Goal: Task Accomplishment & Management: Use online tool/utility

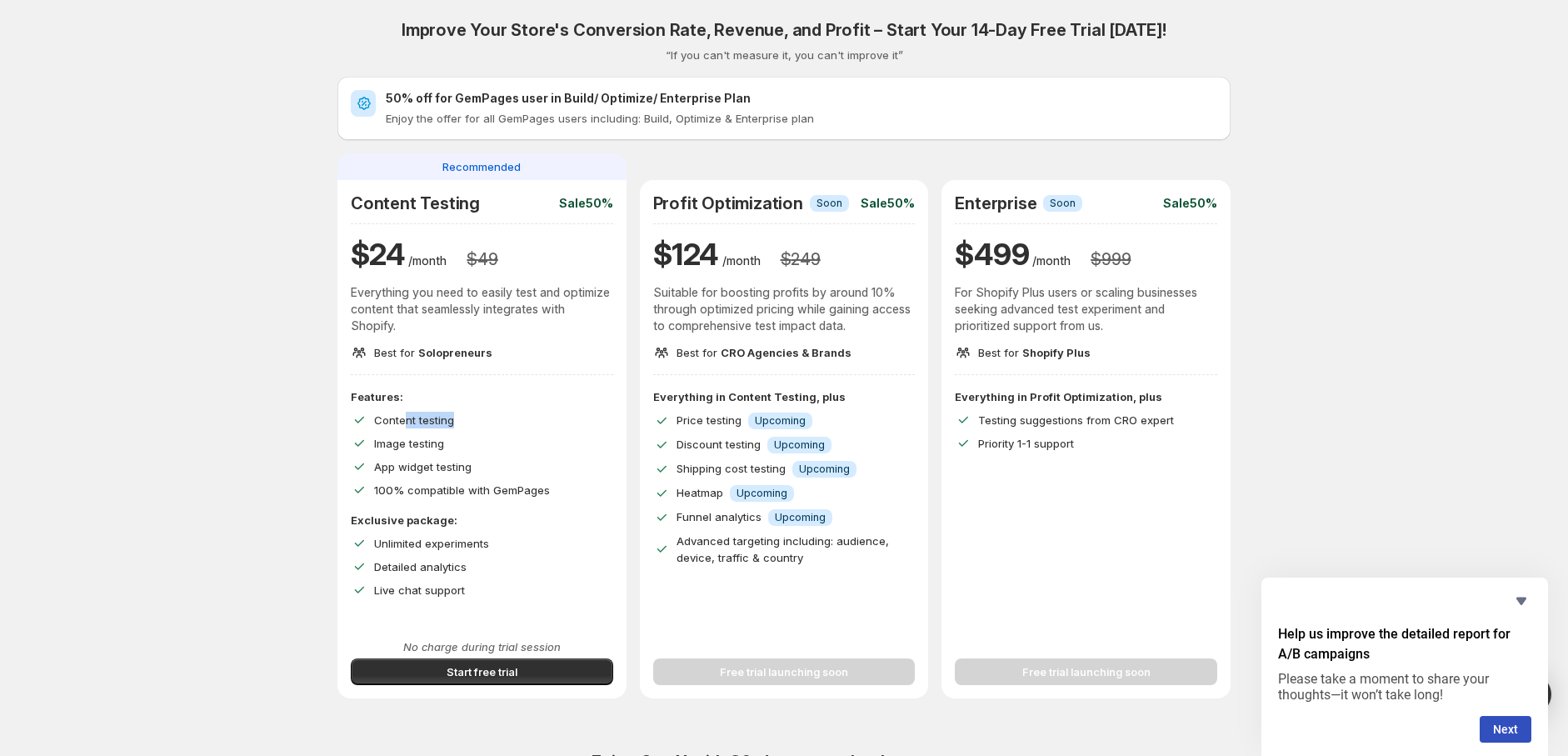
drag, startPoint x: 406, startPoint y: 419, endPoint x: 486, endPoint y: 420, distance: 80.0
click at [479, 420] on div "Content testing" at bounding box center [494, 420] width 239 height 16
click at [390, 422] on span "Content testing" at bounding box center [415, 420] width 80 height 13
drag, startPoint x: 403, startPoint y: 442, endPoint x: 420, endPoint y: 445, distance: 17.3
click at [420, 445] on span "Image testing" at bounding box center [409, 444] width 70 height 13
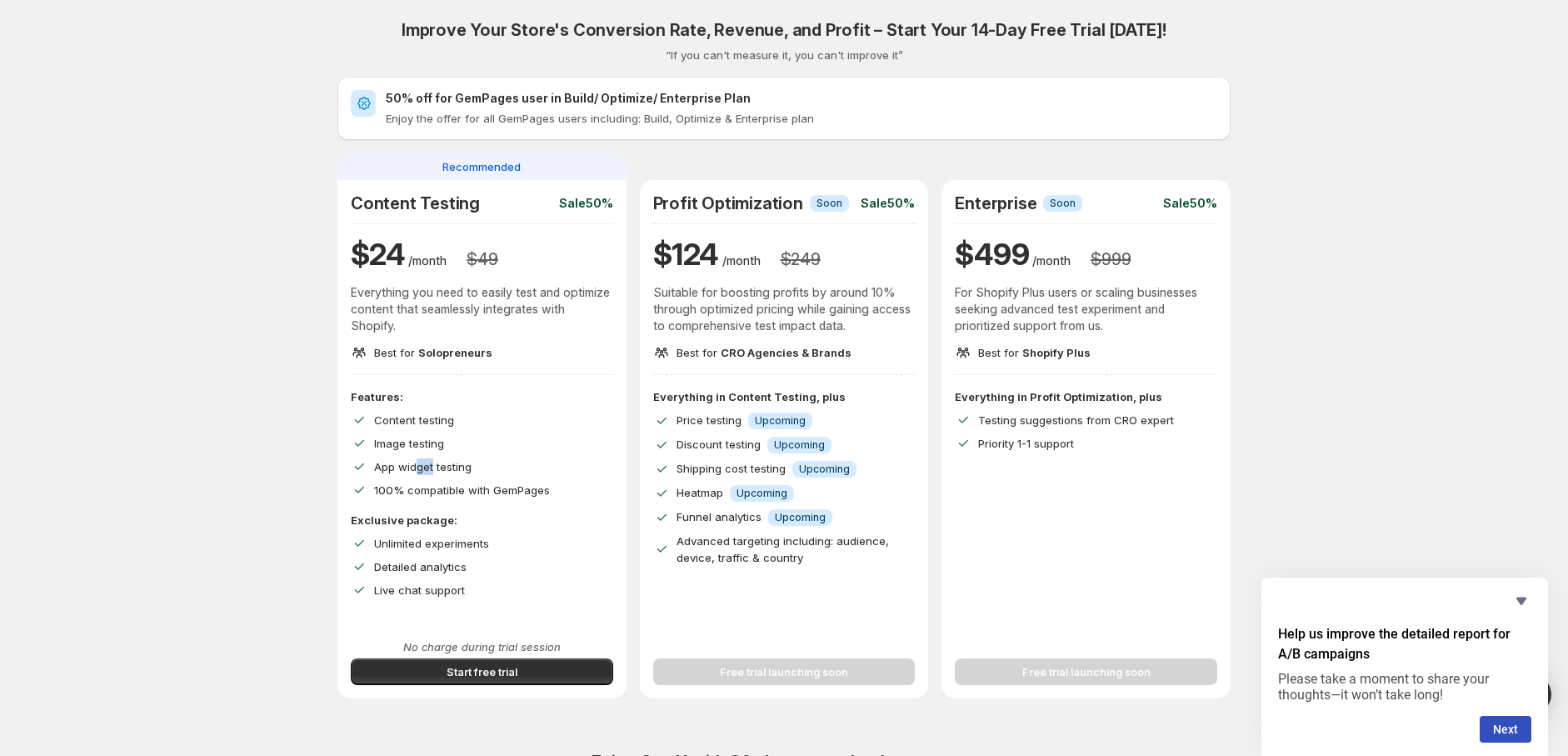
drag, startPoint x: 423, startPoint y: 469, endPoint x: 442, endPoint y: 470, distance: 19.0
click at [442, 470] on span "App widget testing" at bounding box center [423, 467] width 98 height 13
drag, startPoint x: 443, startPoint y: 495, endPoint x: 471, endPoint y: 496, distance: 28.0
click at [469, 496] on p "100% compatible with GemPages" at bounding box center [464, 490] width 179 height 16
click at [527, 491] on span "100% compatible with GemPages" at bounding box center [463, 491] width 176 height 13
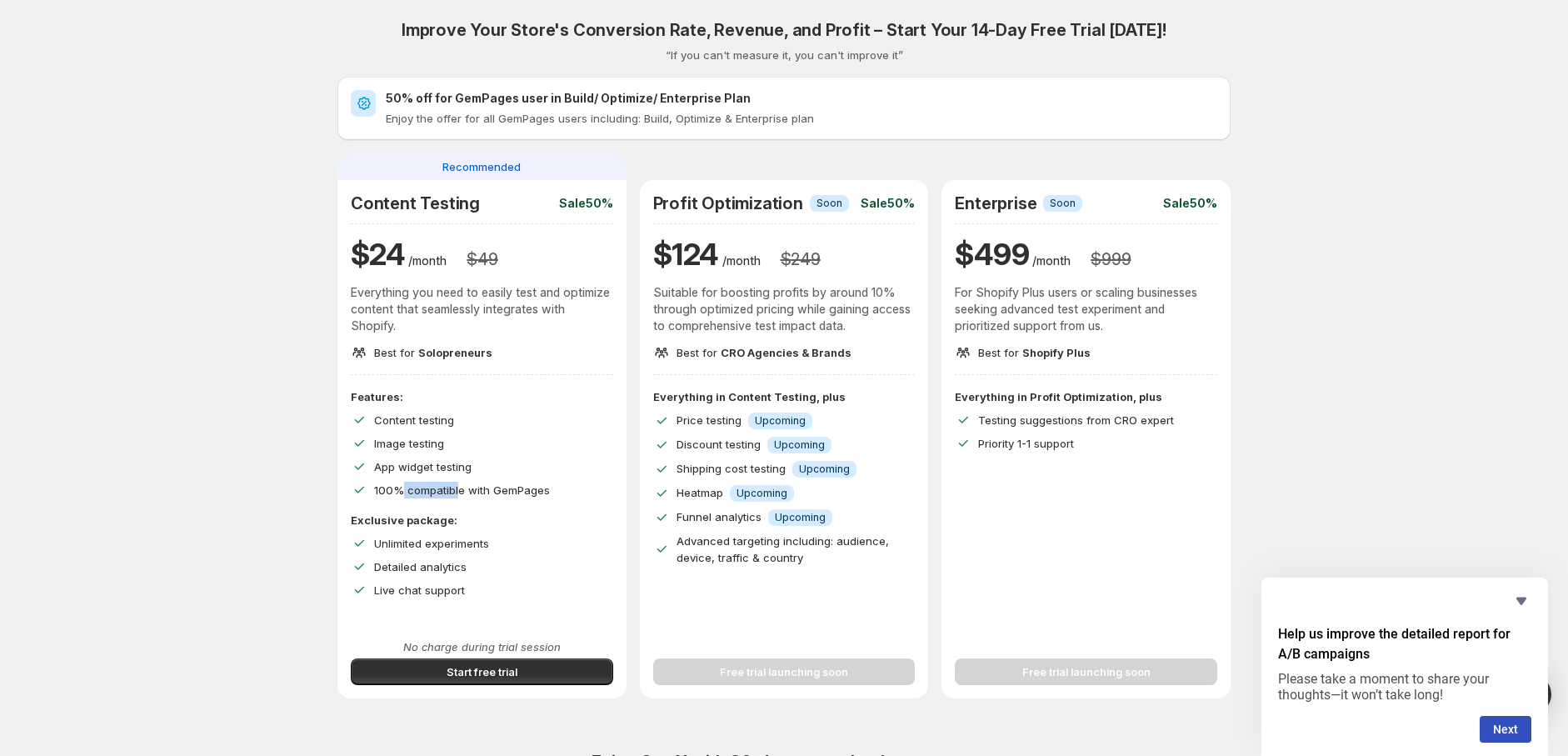
drag, startPoint x: 406, startPoint y: 488, endPoint x: 496, endPoint y: 488, distance: 90.0
click at [496, 488] on span "100% compatible with GemPages" at bounding box center [463, 491] width 176 height 13
click at [547, 491] on span "100% compatible with GemPages" at bounding box center [463, 491] width 176 height 13
click at [511, 674] on span "Start free trial" at bounding box center [482, 671] width 71 height 16
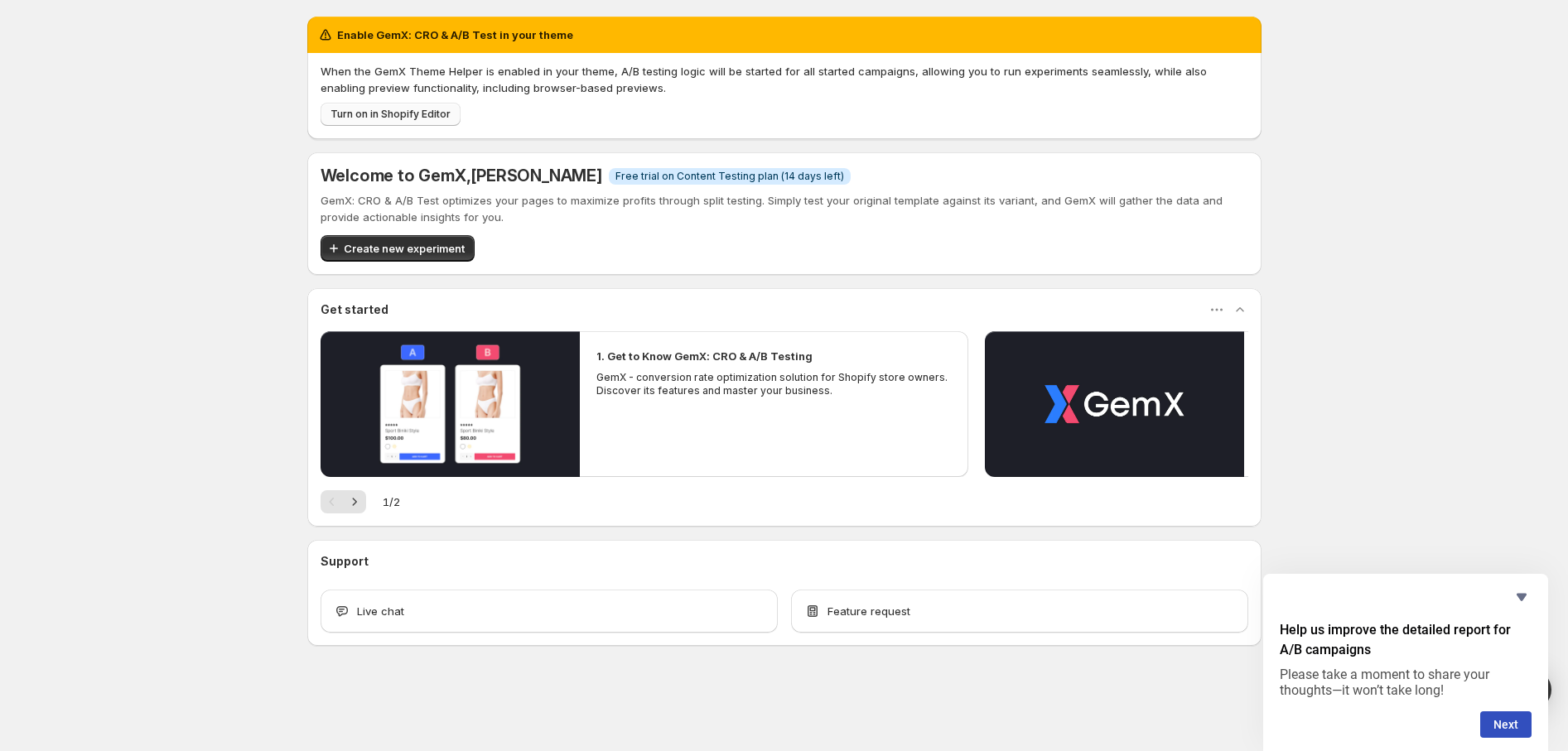
click at [420, 112] on span "Turn on in Shopify Editor" at bounding box center [390, 114] width 120 height 13
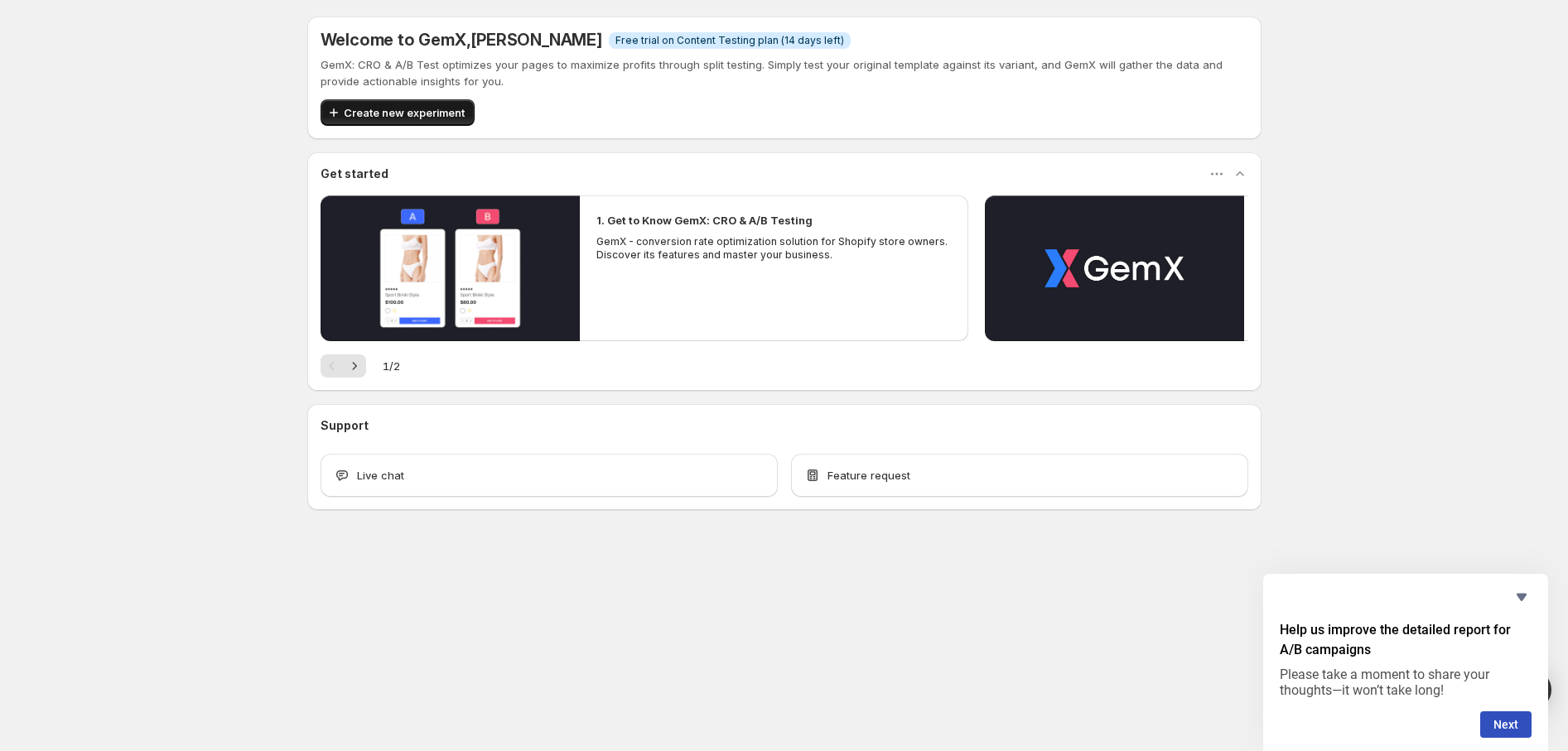
click at [387, 104] on button "Create new experiment" at bounding box center [398, 112] width 154 height 27
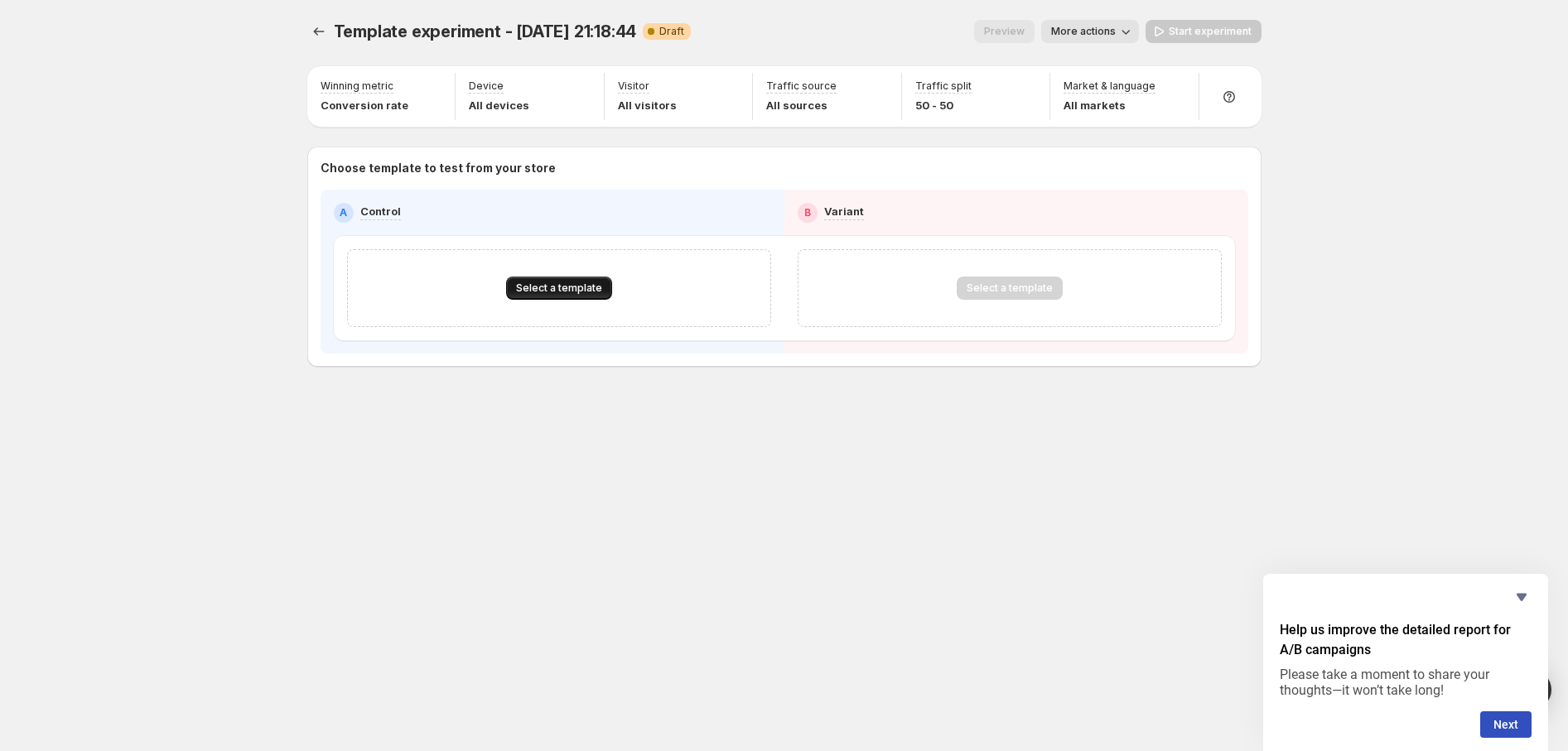
click at [577, 293] on span "Select a template" at bounding box center [559, 288] width 86 height 13
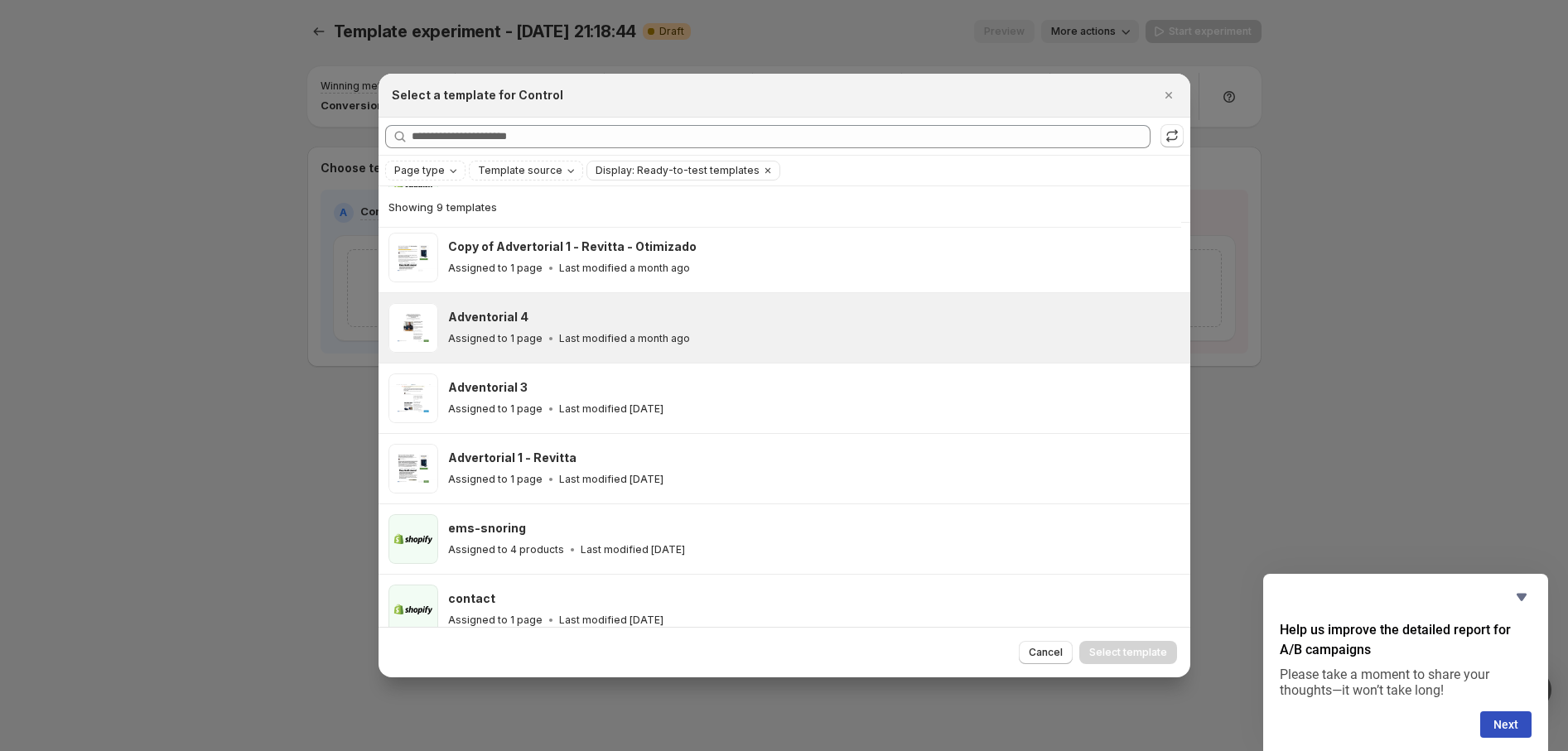
scroll to position [234, 0]
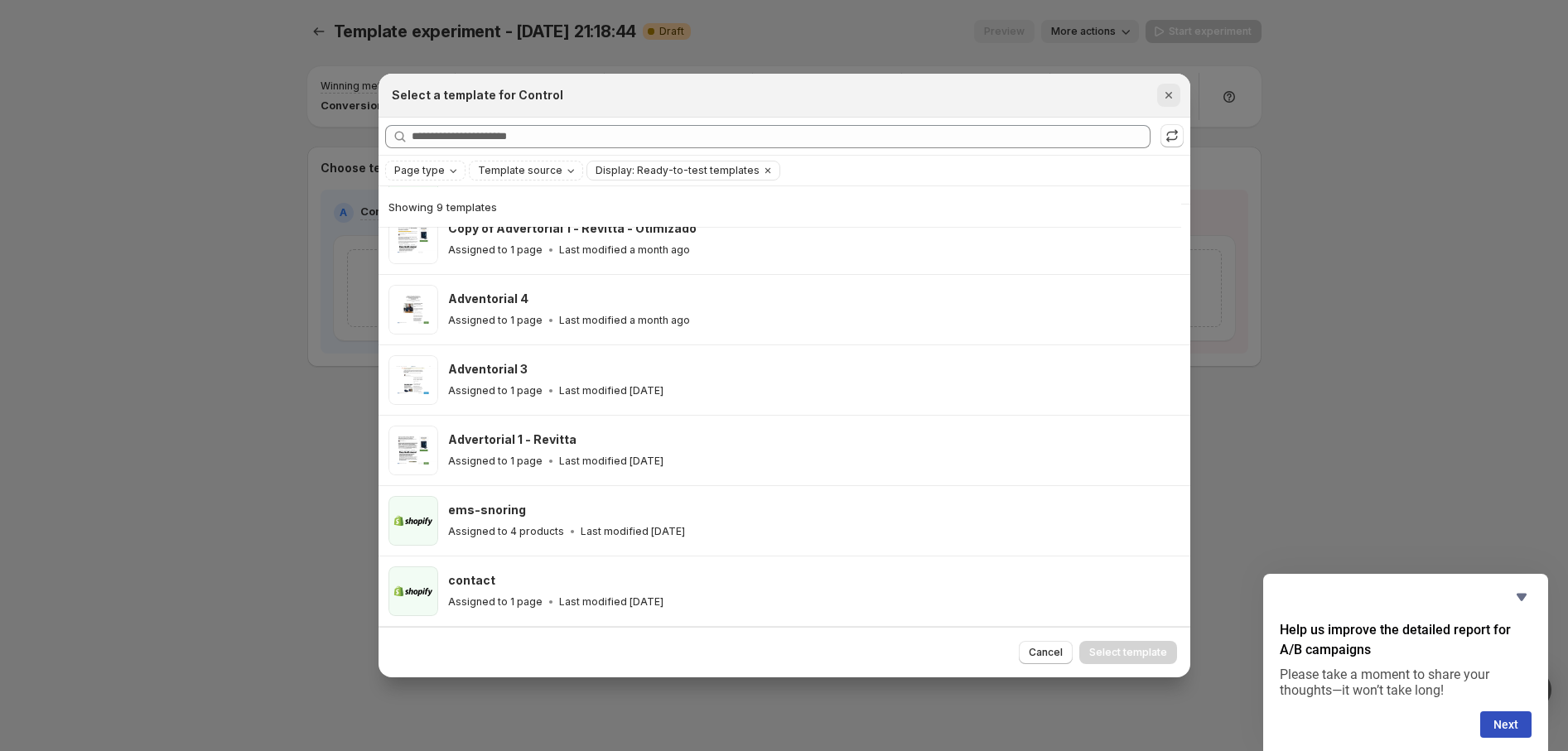
click at [1161, 101] on icon "Close" at bounding box center [1168, 94] width 16 height 16
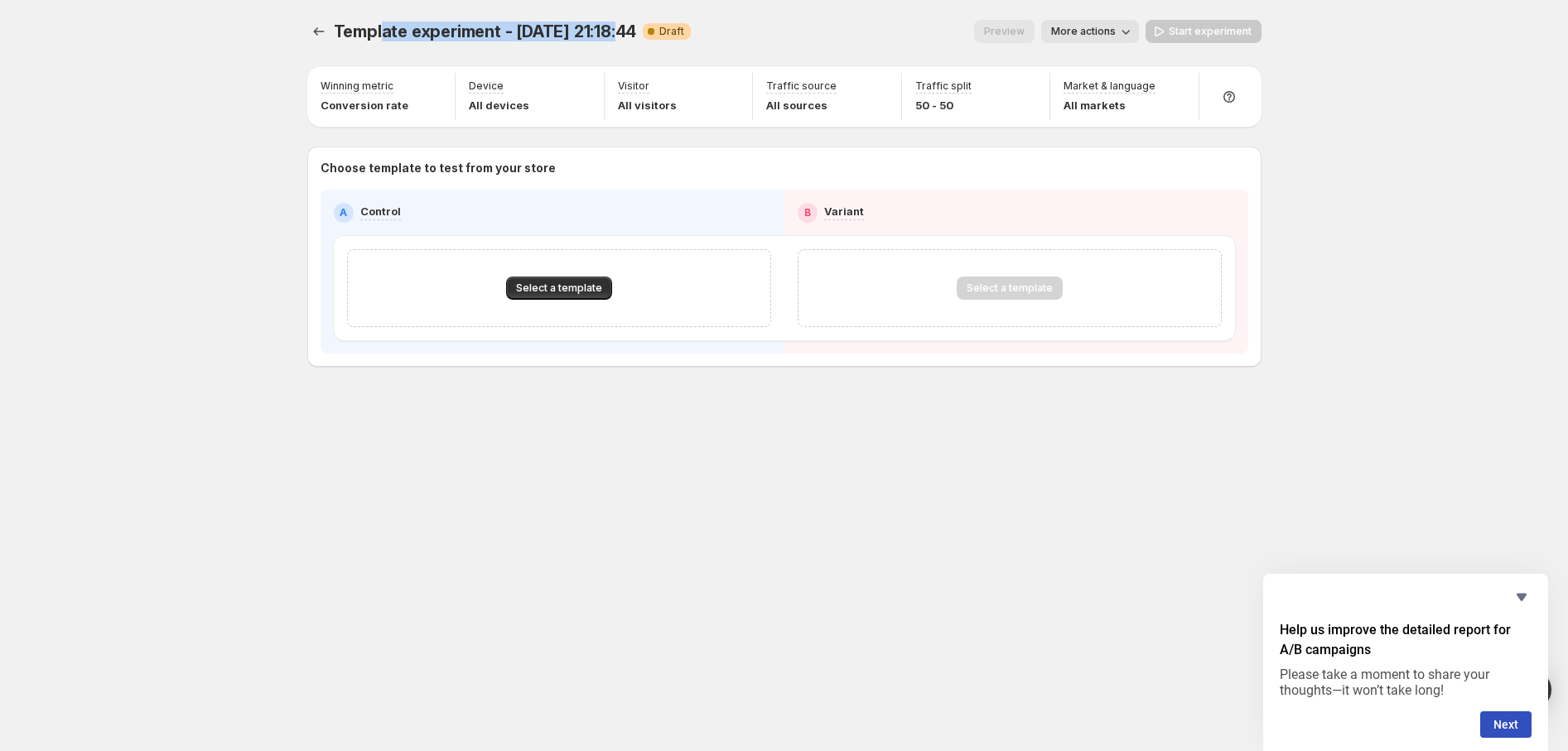
drag, startPoint x: 379, startPoint y: 25, endPoint x: 607, endPoint y: 42, distance: 228.6
click at [607, 42] on div "Template experiment - Oct 6, 21:18:44 Warning Complete Draft" at bounding box center [513, 31] width 358 height 23
click at [1123, 11] on div "Template experiment - Oct 6, 21:18:44. This page is ready Template experiment -…" at bounding box center [784, 31] width 954 height 63
click at [1132, 20] on button "More actions" at bounding box center [1089, 31] width 98 height 23
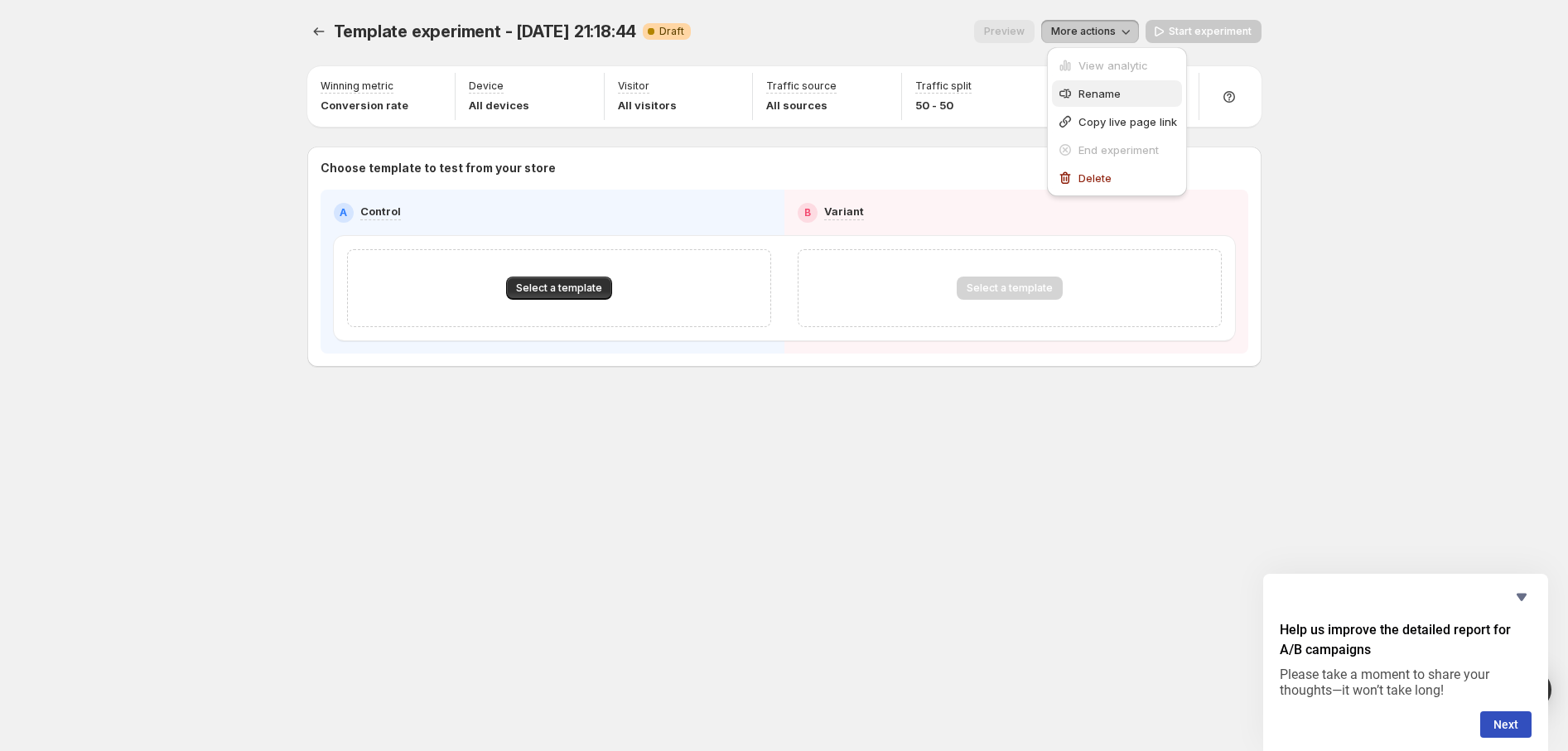
click at [1105, 104] on button "Rename" at bounding box center [1117, 93] width 130 height 27
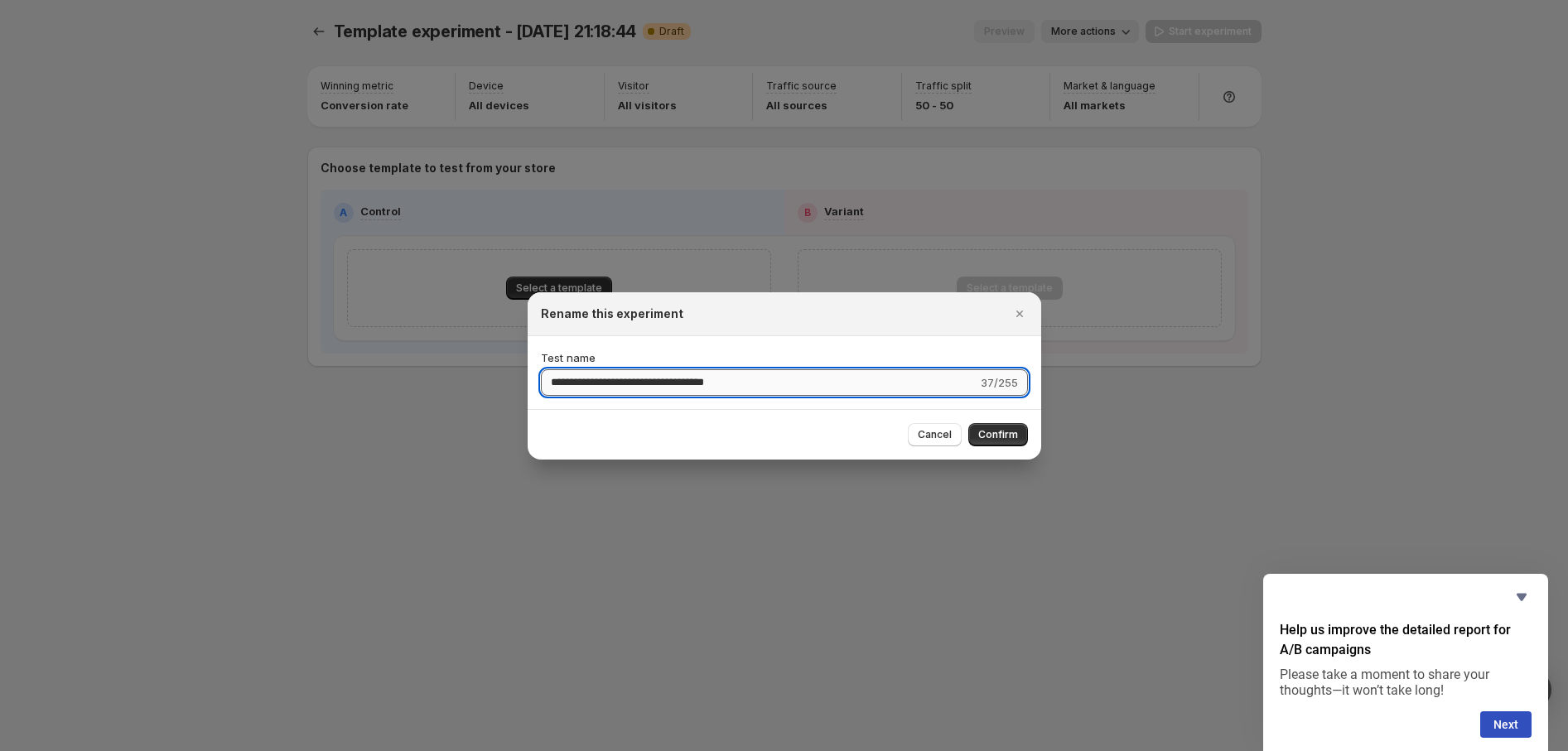
click at [774, 379] on input "**********" at bounding box center [759, 383] width 436 height 27
drag, startPoint x: 801, startPoint y: 382, endPoint x: 423, endPoint y: 371, distance: 378.2
click at [414, 750] on div "**********" at bounding box center [784, 751] width 1568 height 0
drag, startPoint x: 734, startPoint y: 385, endPoint x: 428, endPoint y: 385, distance: 306.0
click at [458, 750] on div "**********" at bounding box center [784, 751] width 1568 height 0
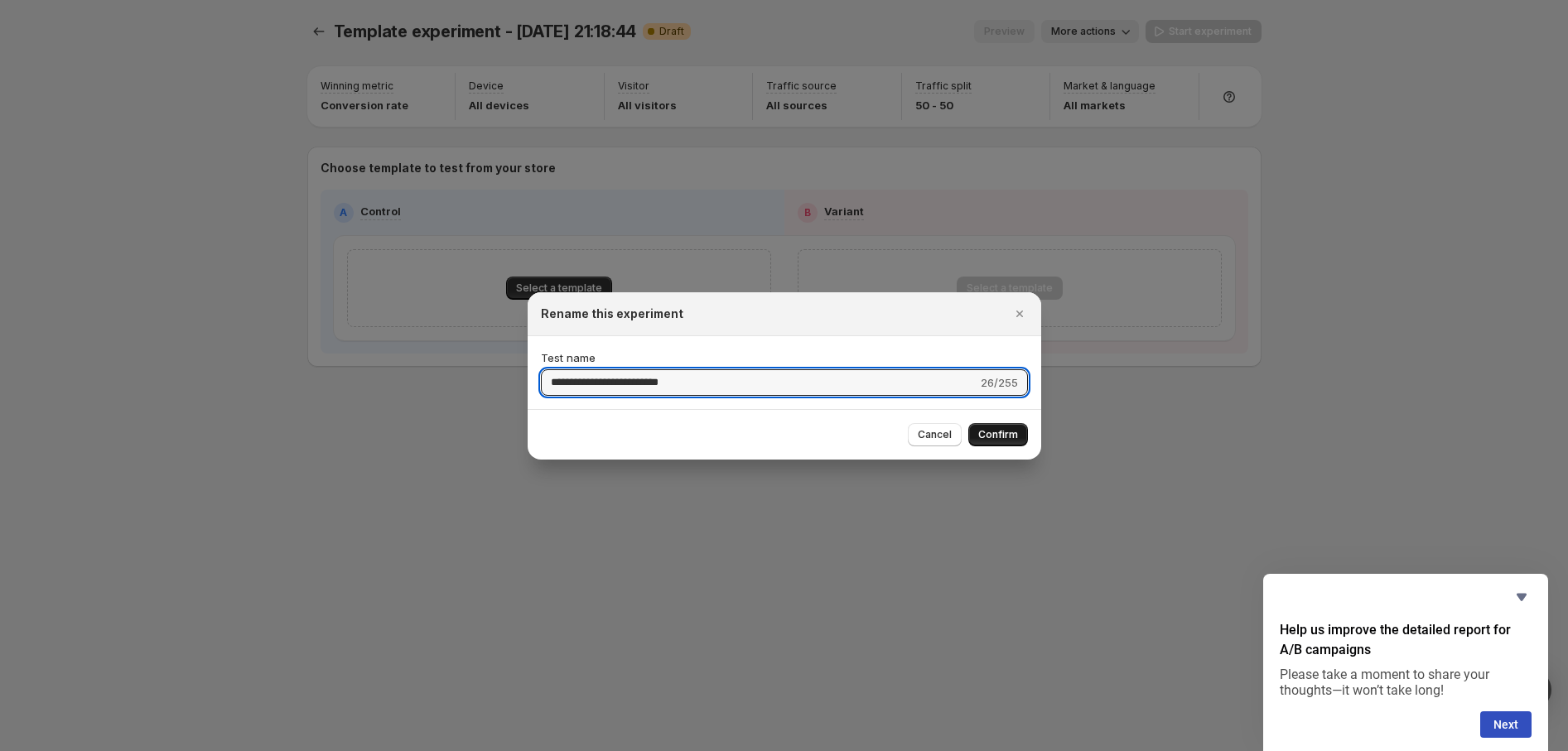
type input "**********"
click at [999, 431] on span "Confirm" at bounding box center [998, 435] width 40 height 13
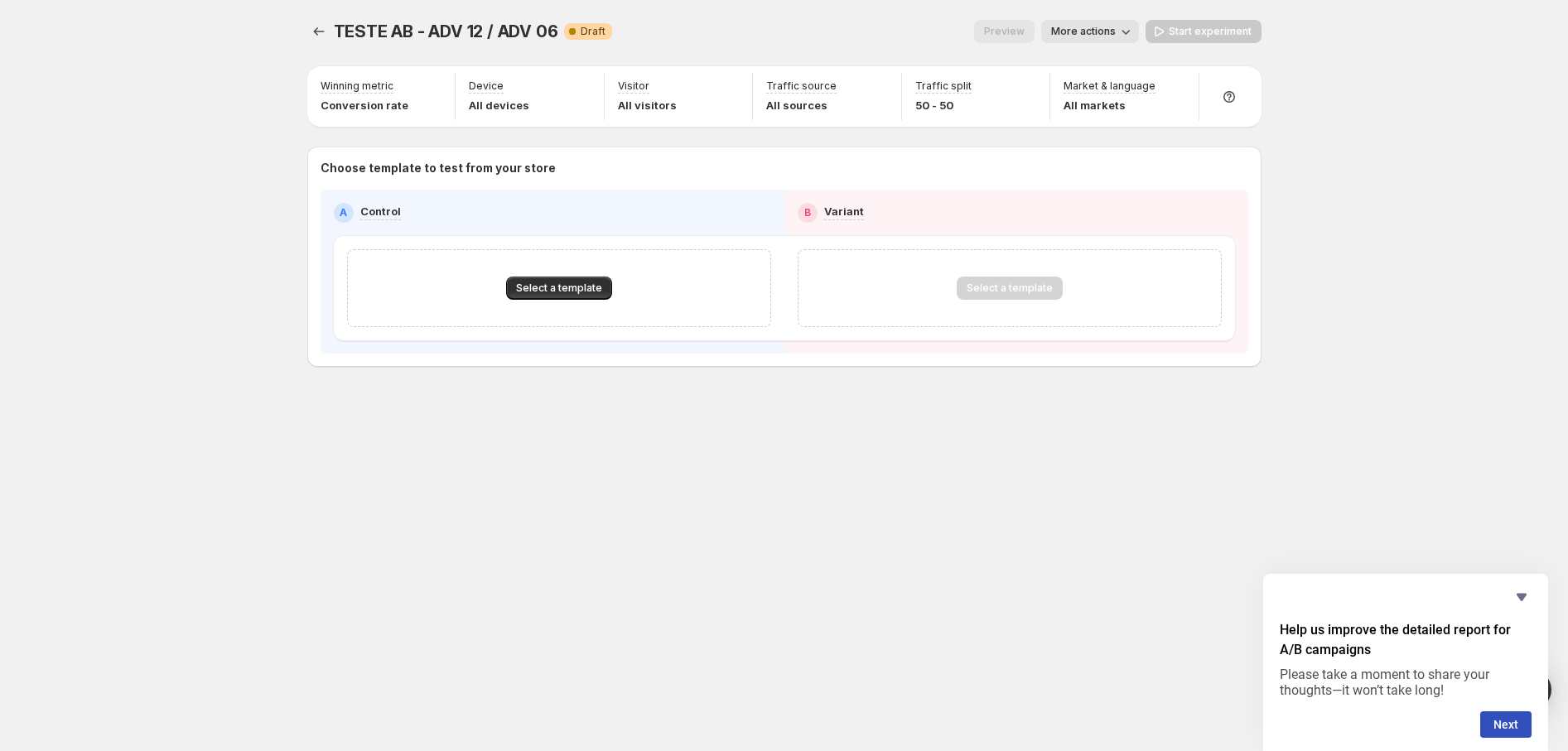
click at [569, 275] on div "Select a template" at bounding box center [558, 288] width 424 height 78
click at [566, 289] on span "Select a template" at bounding box center [559, 288] width 86 height 13
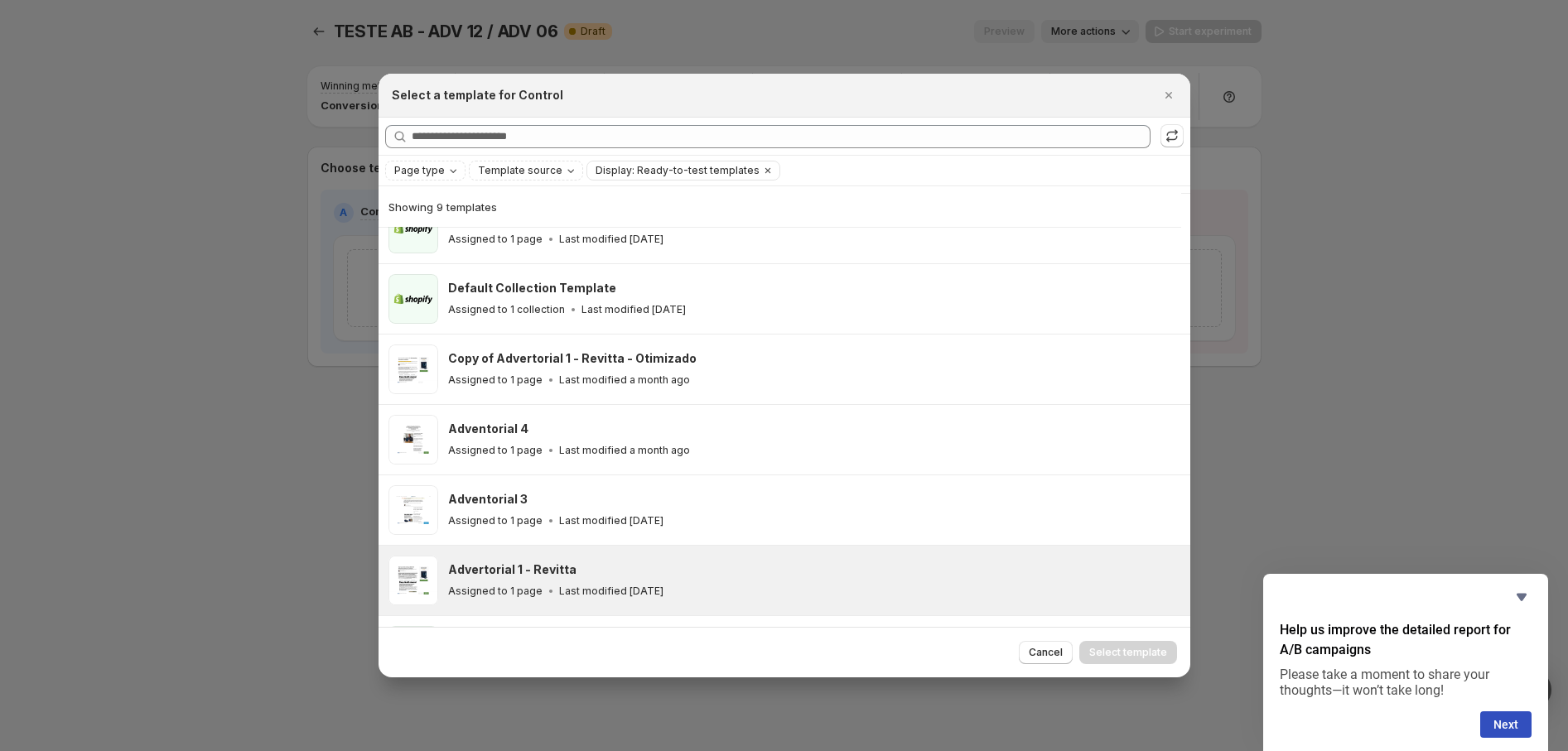
scroll to position [0, 0]
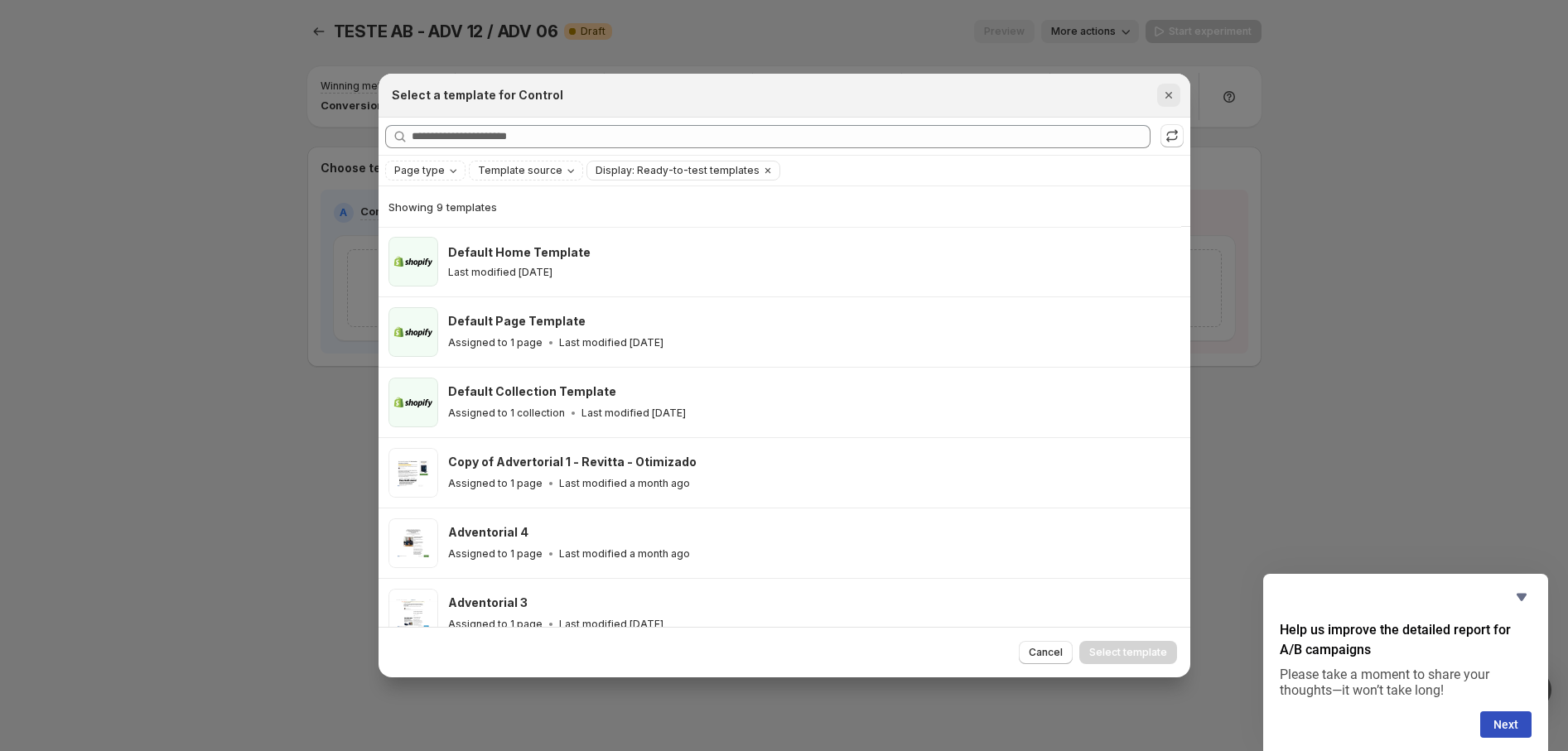
click at [1161, 94] on icon "Close" at bounding box center [1168, 94] width 16 height 16
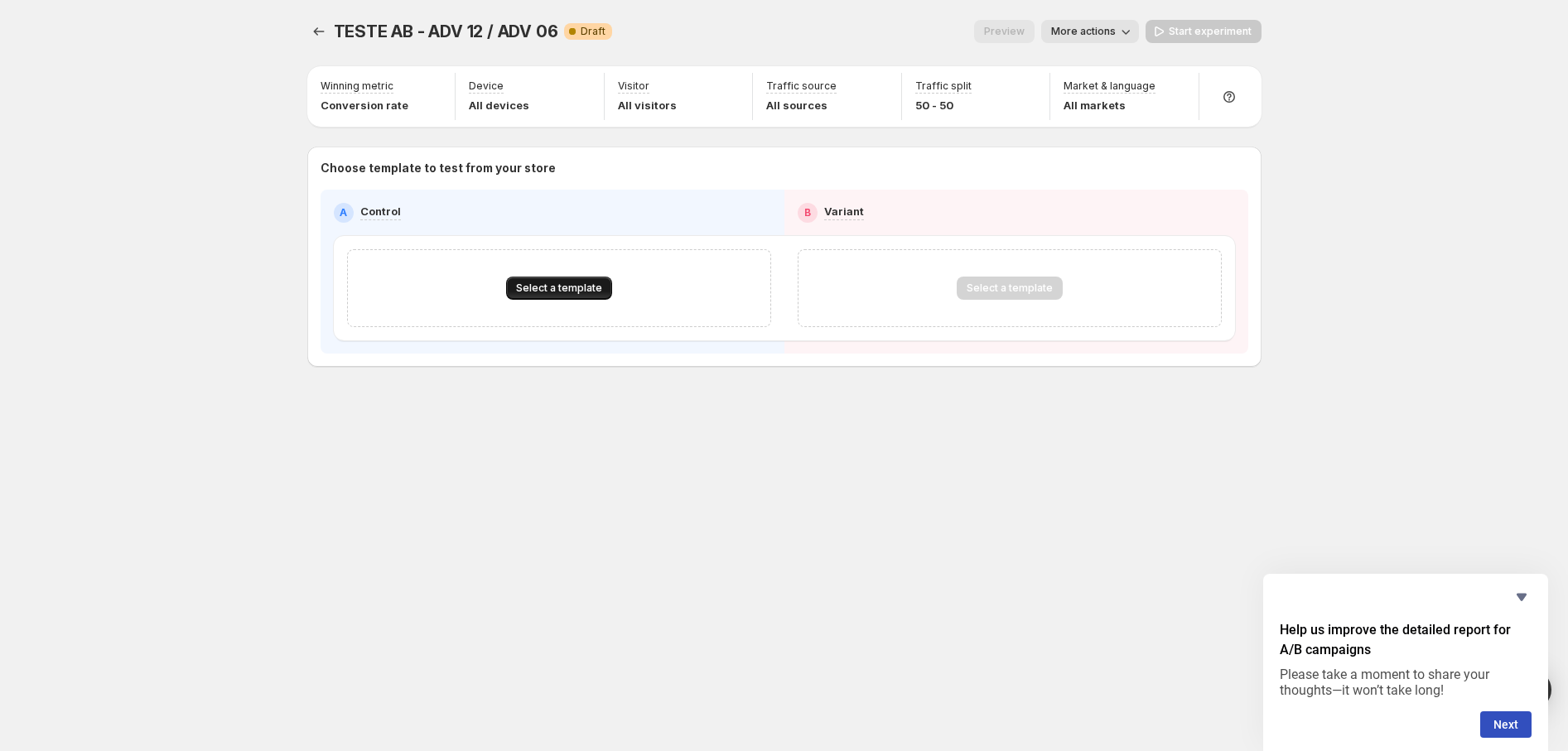
click at [564, 286] on span "Select a template" at bounding box center [559, 288] width 86 height 13
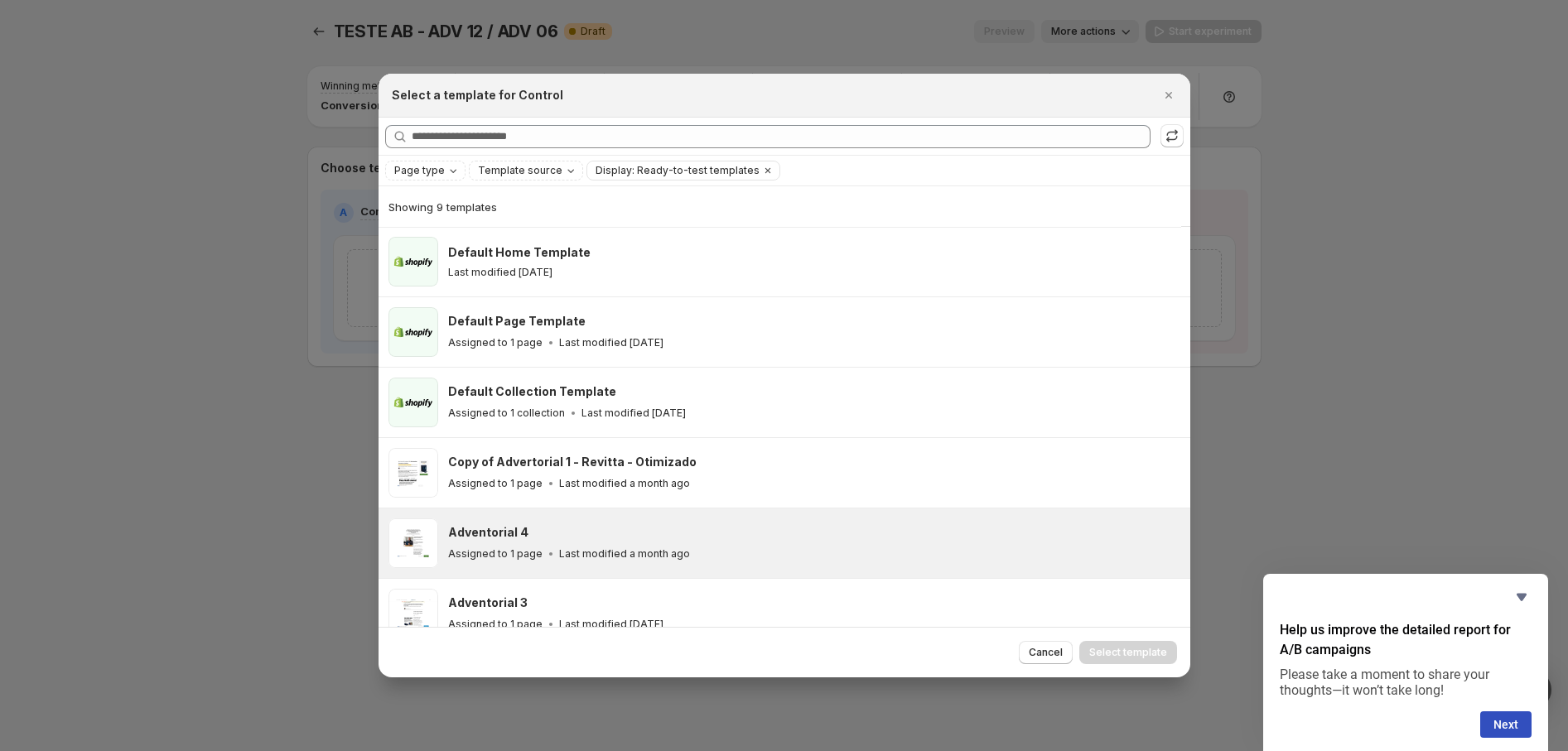
scroll to position [234, 0]
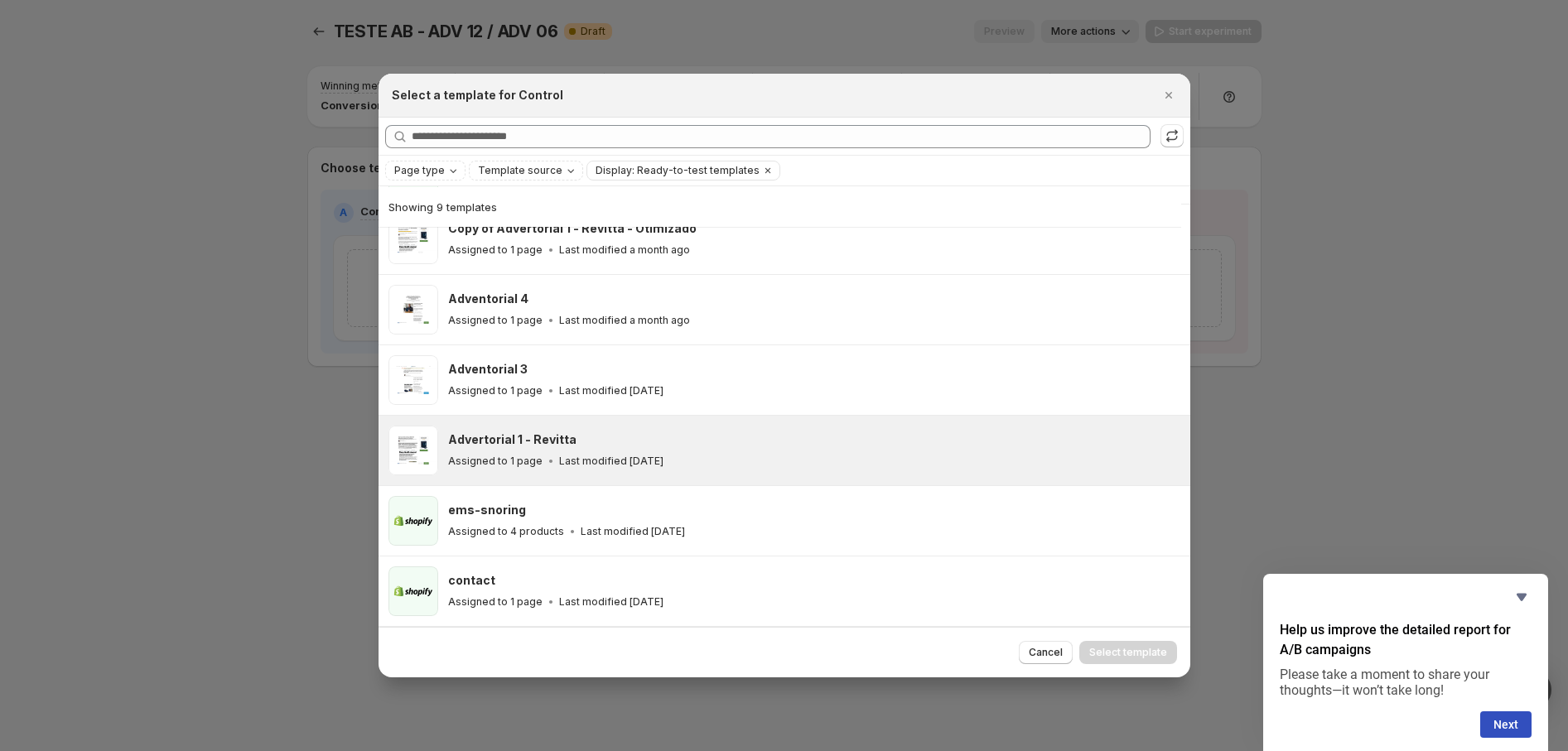
click at [702, 449] on div "Advertorial 1 - Revitta Assigned to 1 page Last modified 2 months ago" at bounding box center [812, 450] width 727 height 38
click at [1110, 659] on span "Select template" at bounding box center [1128, 652] width 78 height 13
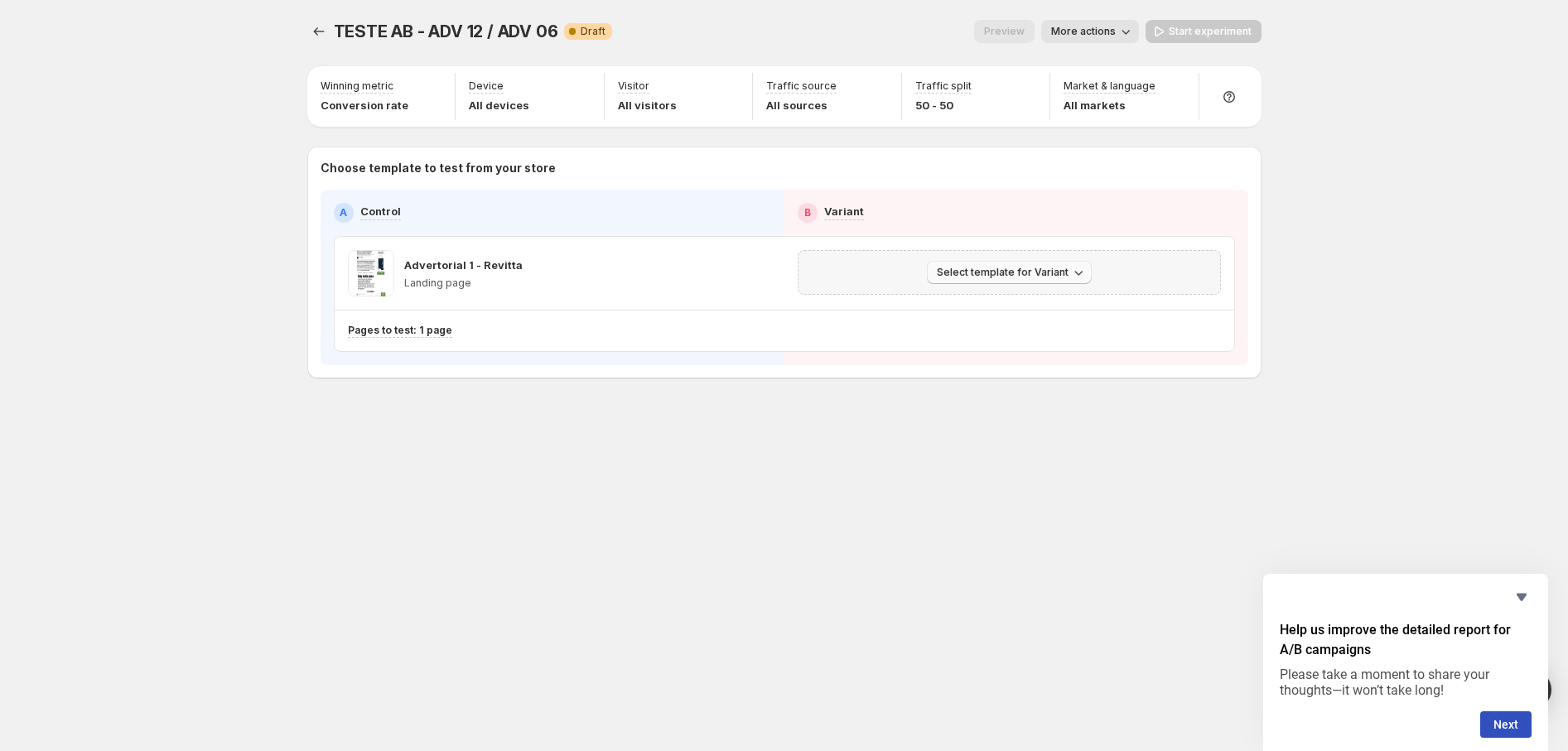
click at [950, 267] on span "Select template for Variant" at bounding box center [1002, 272] width 131 height 13
click at [1070, 307] on span "Select an existing template" at bounding box center [1010, 306] width 169 height 16
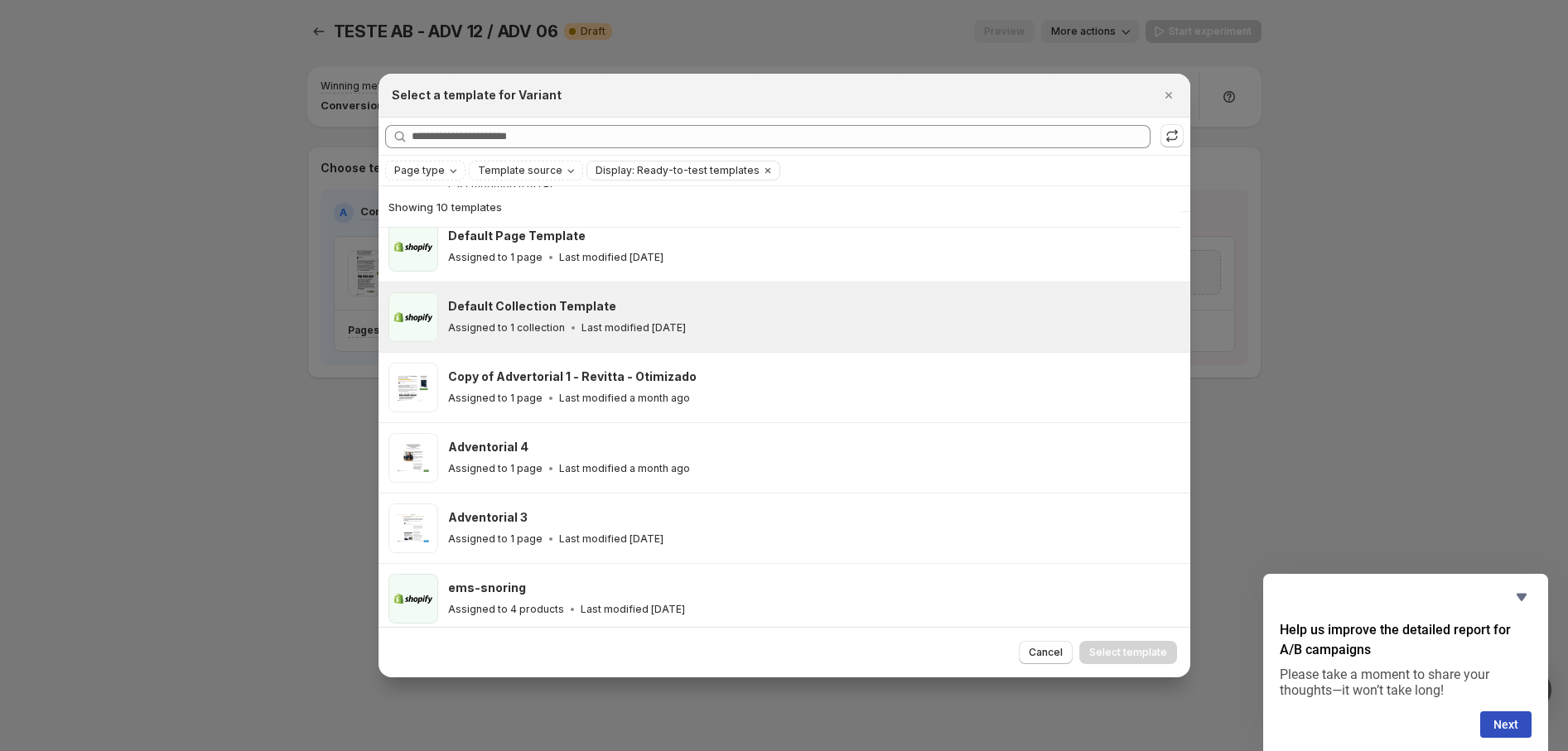
scroll to position [130, 0]
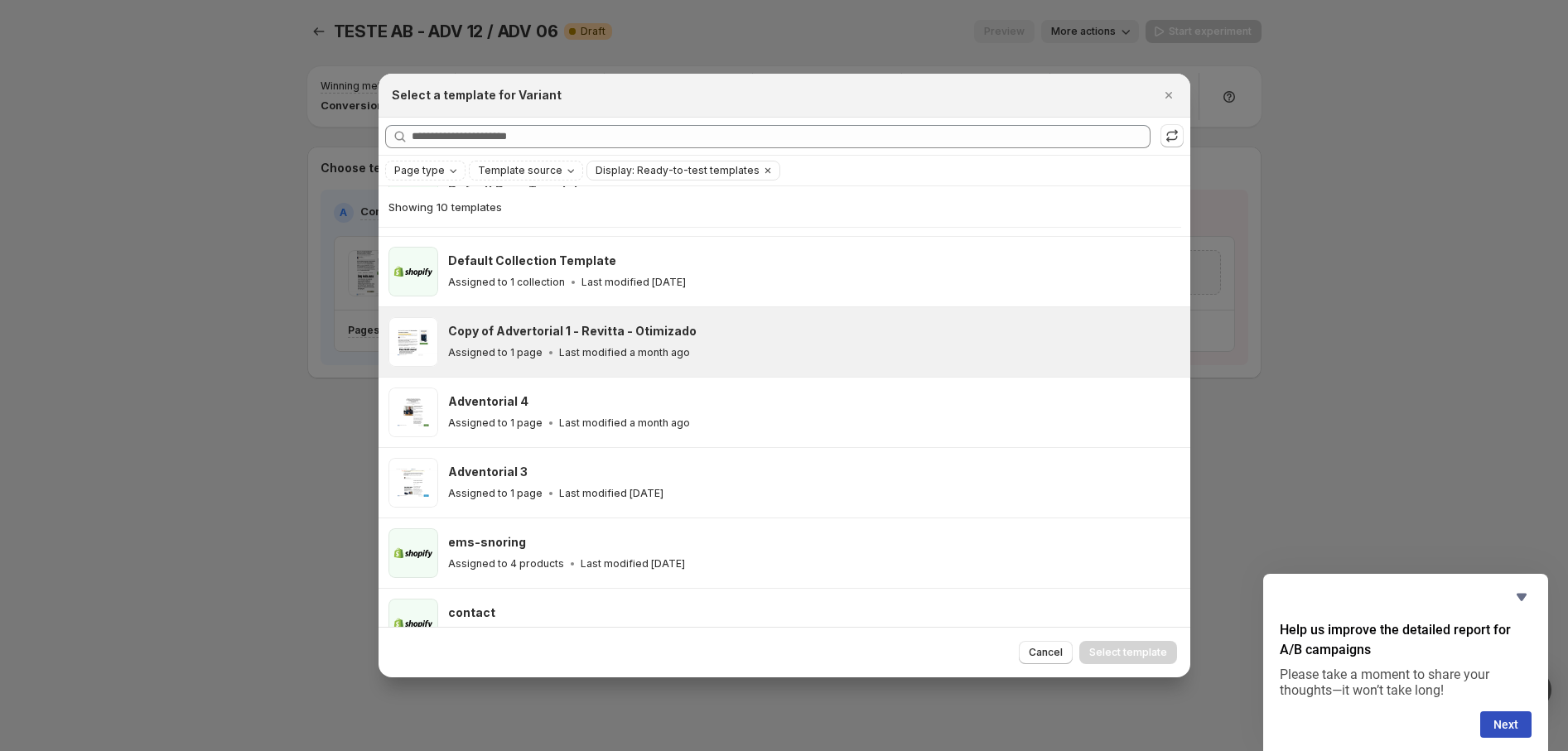
click at [759, 341] on div "Copy of Advertorial 1 - Revitta - Otimizado Assigned to 1 page Last modified a …" at bounding box center [812, 342] width 727 height 38
click at [1112, 651] on span "Select template" at bounding box center [1128, 652] width 78 height 13
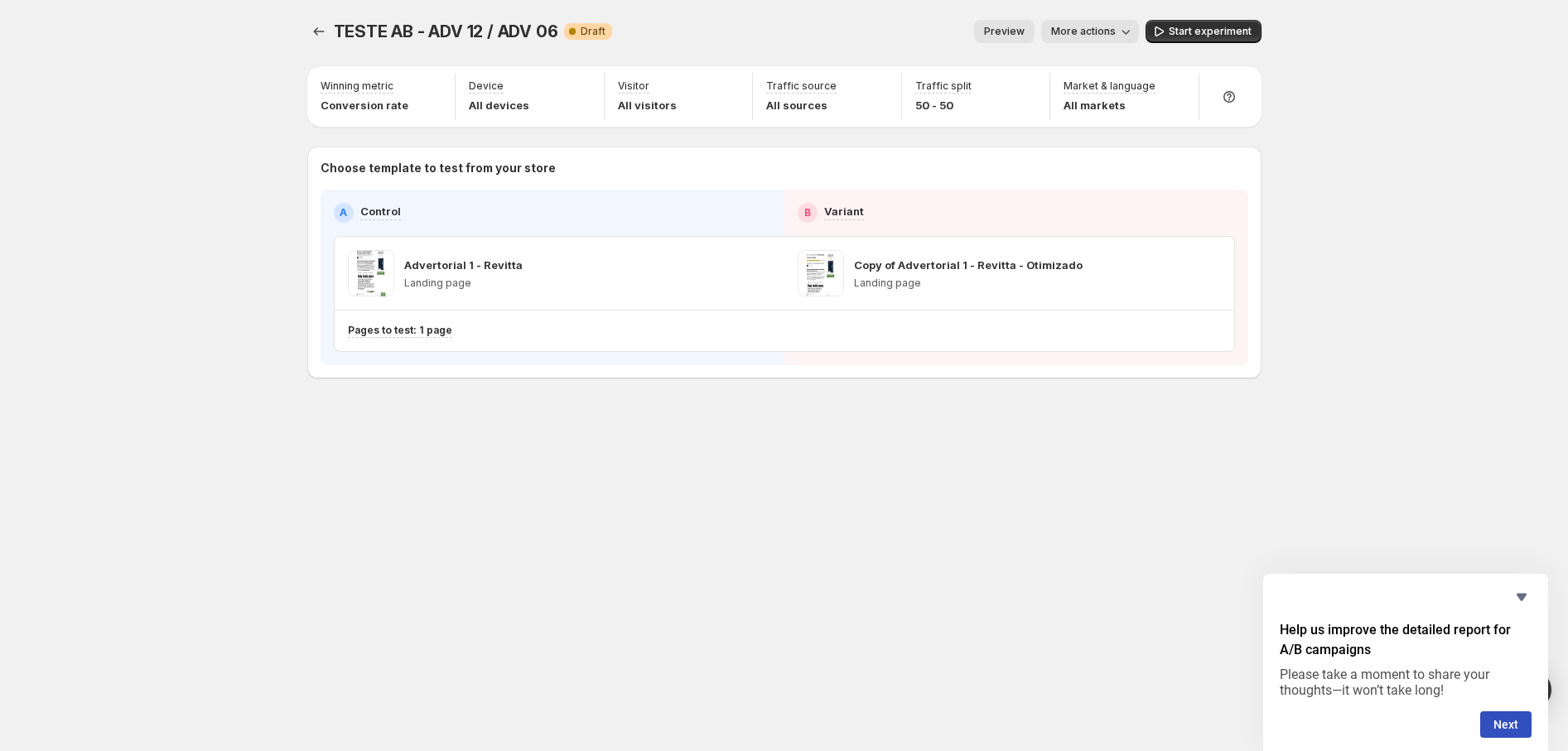
drag, startPoint x: 1093, startPoint y: 46, endPoint x: 1098, endPoint y: 29, distance: 17.7
click at [1093, 46] on div "TESTE AB - ADV 12 / ADV 06. This page is ready TESTE AB - ADV 12 / ADV 06 Warni…" at bounding box center [784, 31] width 954 height 63
click at [1098, 28] on span "More actions" at bounding box center [1083, 31] width 65 height 13
click at [1099, 28] on span "More actions" at bounding box center [1083, 31] width 65 height 13
click at [1100, 28] on span "More actions" at bounding box center [1083, 31] width 65 height 13
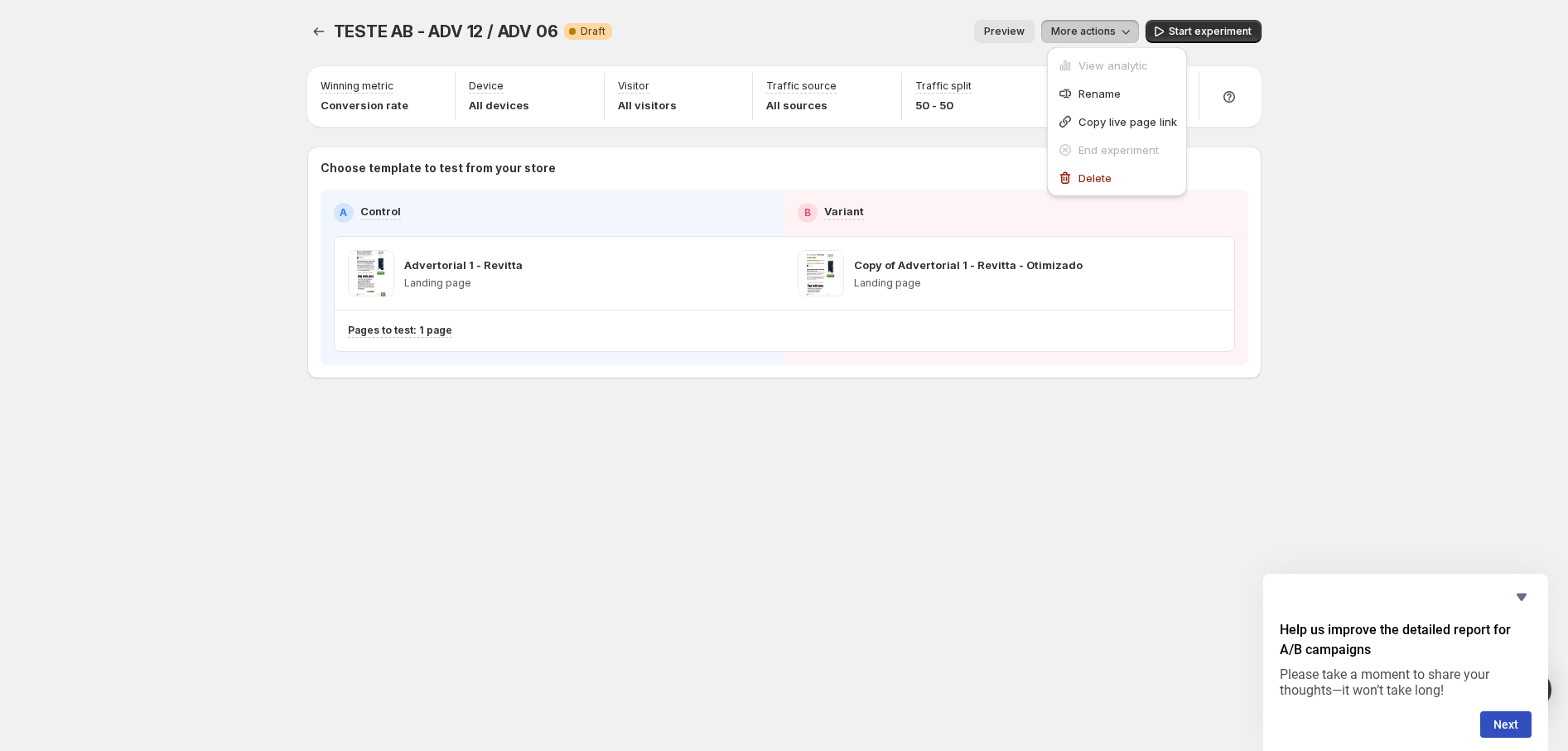
click at [1100, 28] on span "More actions" at bounding box center [1083, 31] width 65 height 13
click at [1123, 31] on icon "button" at bounding box center [1124, 30] width 16 height 16
click at [1129, 124] on span "Copy live page link" at bounding box center [1128, 122] width 99 height 13
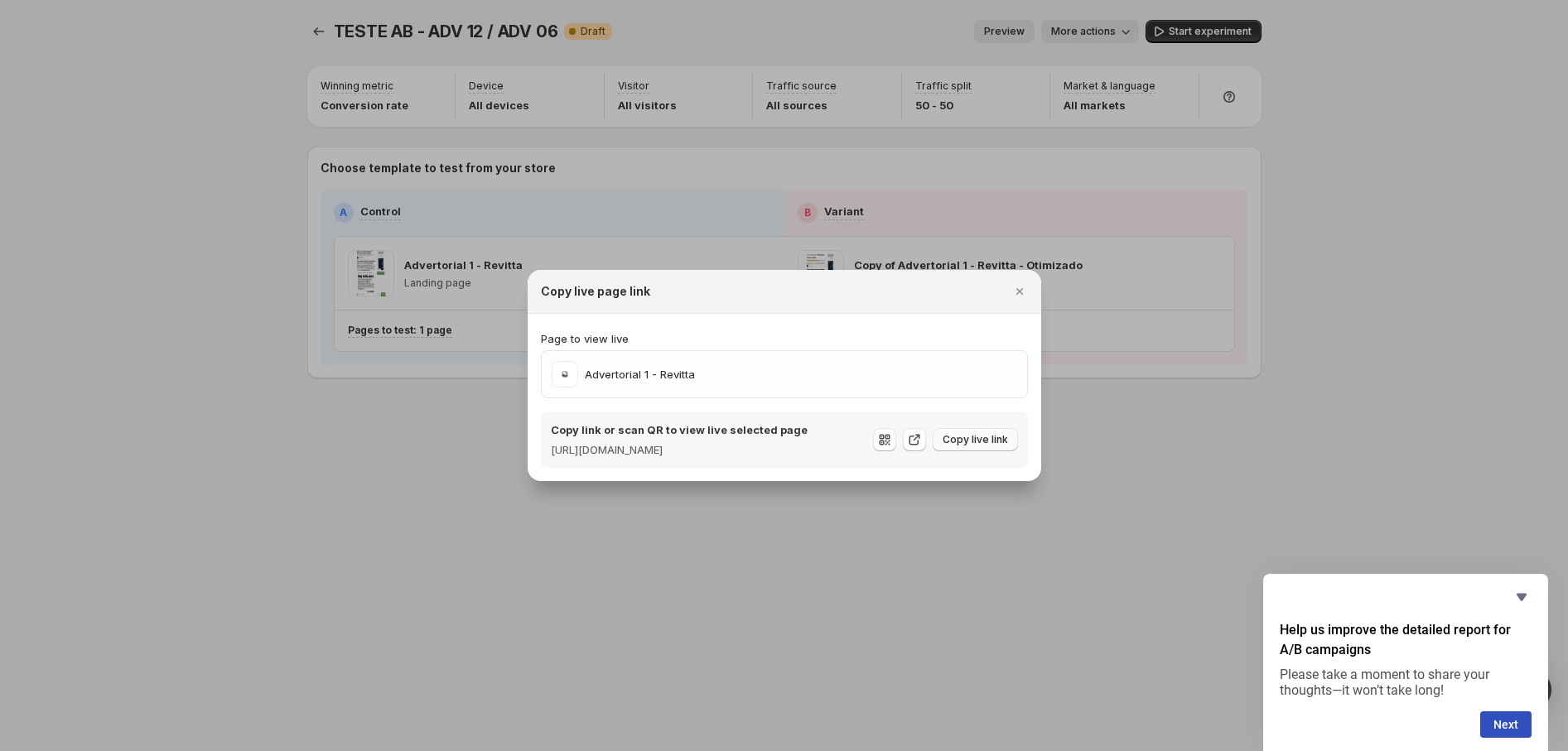
click at [952, 446] on span "Copy live link" at bounding box center [975, 440] width 66 height 13
click at [1194, 405] on div at bounding box center [784, 375] width 1568 height 751
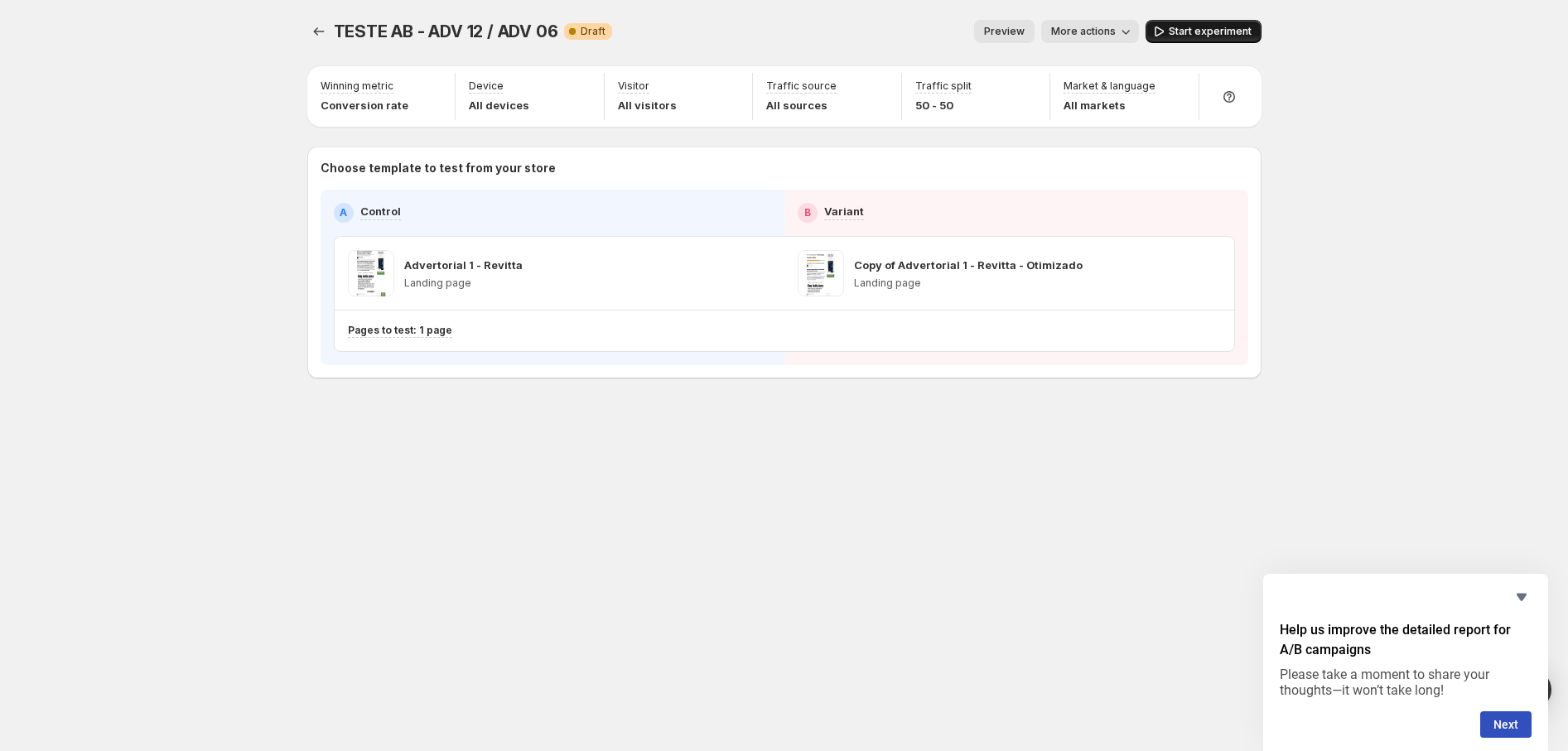
click at [1231, 24] on button "Start experiment" at bounding box center [1203, 31] width 116 height 23
click at [1121, 29] on icon "button" at bounding box center [1118, 30] width 16 height 16
click at [1126, 128] on span "Copy live page link" at bounding box center [1159, 121] width 173 height 16
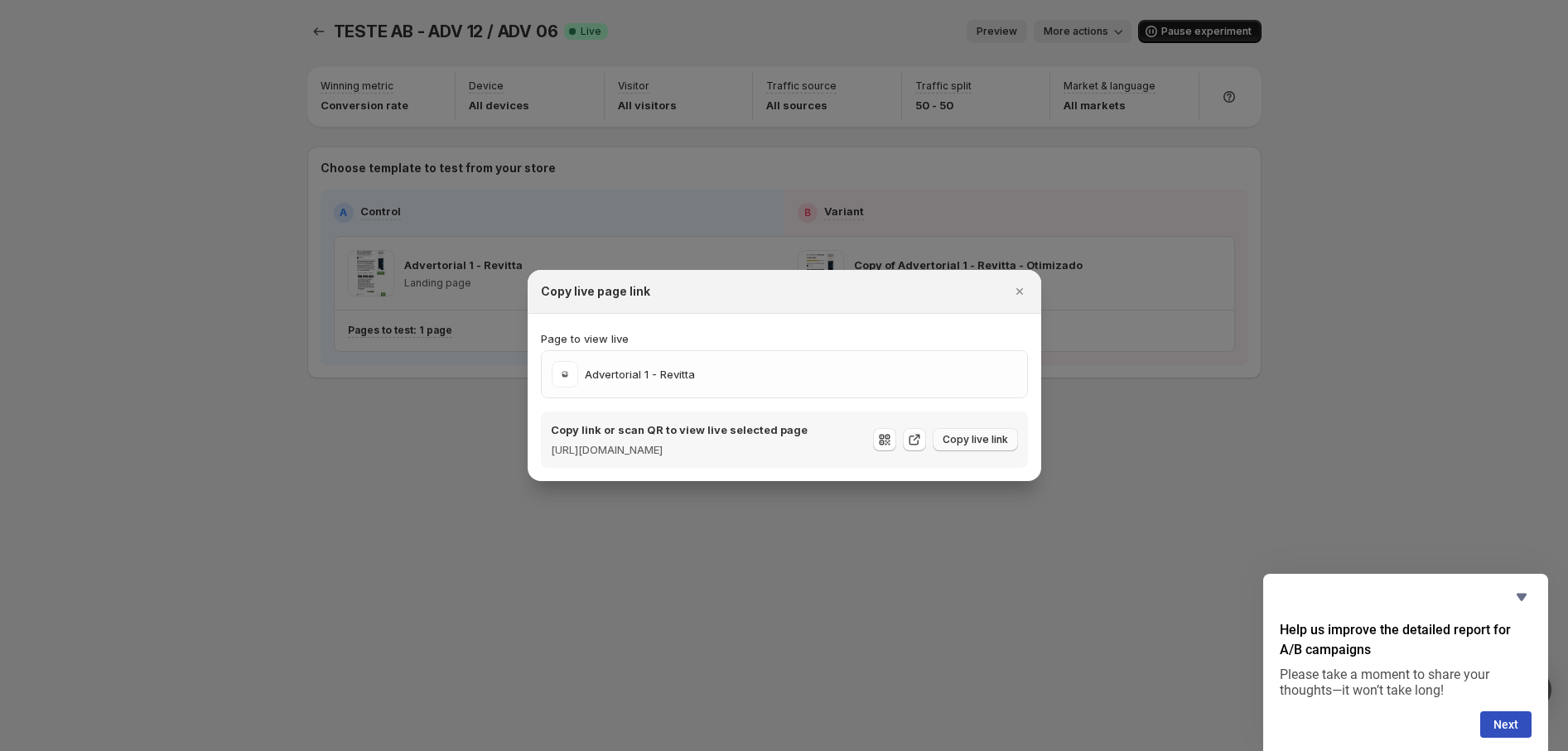
click at [961, 444] on span "Copy live link" at bounding box center [975, 440] width 66 height 13
click at [1022, 288] on icon "Close" at bounding box center [1019, 290] width 16 height 16
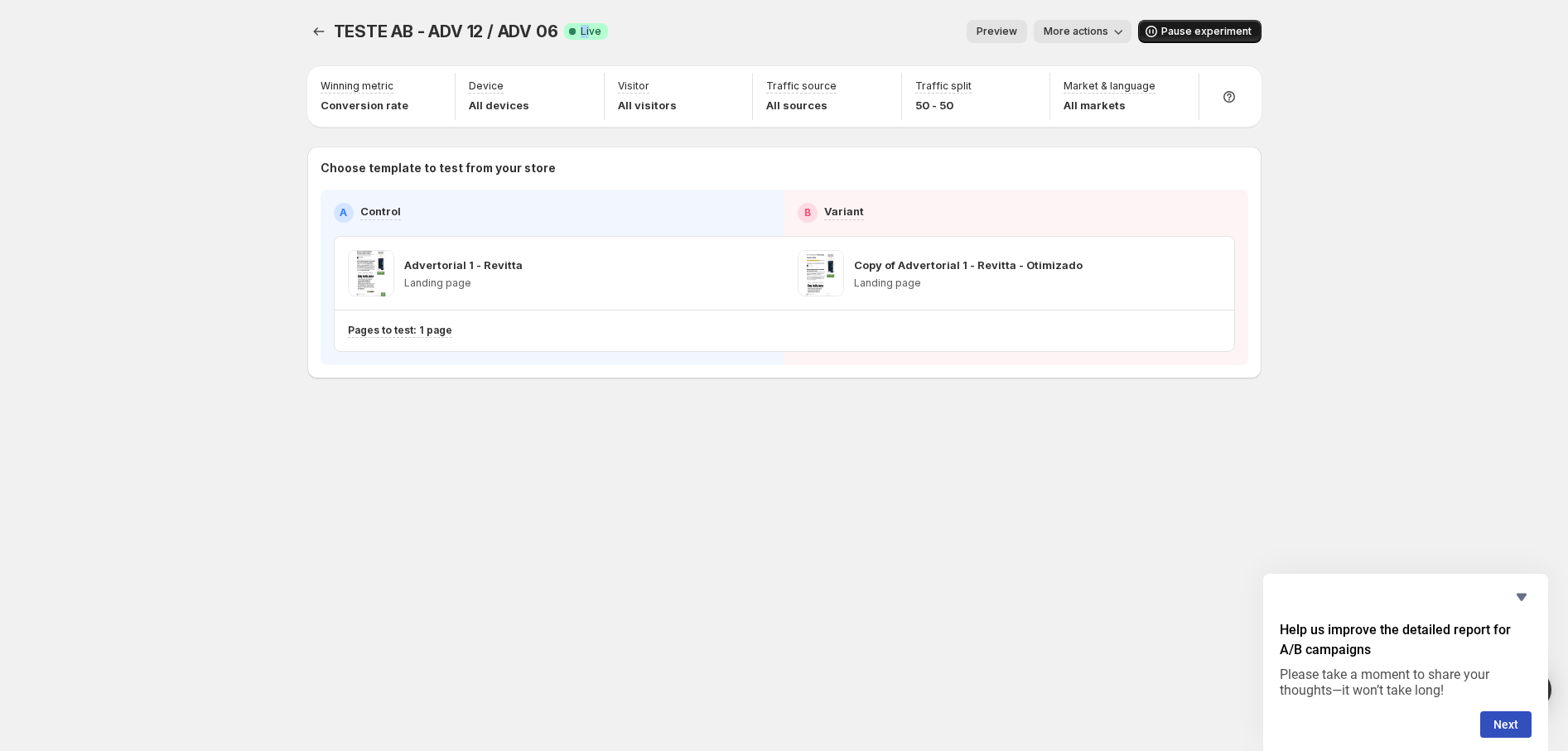
drag, startPoint x: 576, startPoint y: 29, endPoint x: 595, endPoint y: 30, distance: 19.0
click at [595, 29] on span "Success Complete Live" at bounding box center [586, 30] width 44 height 16
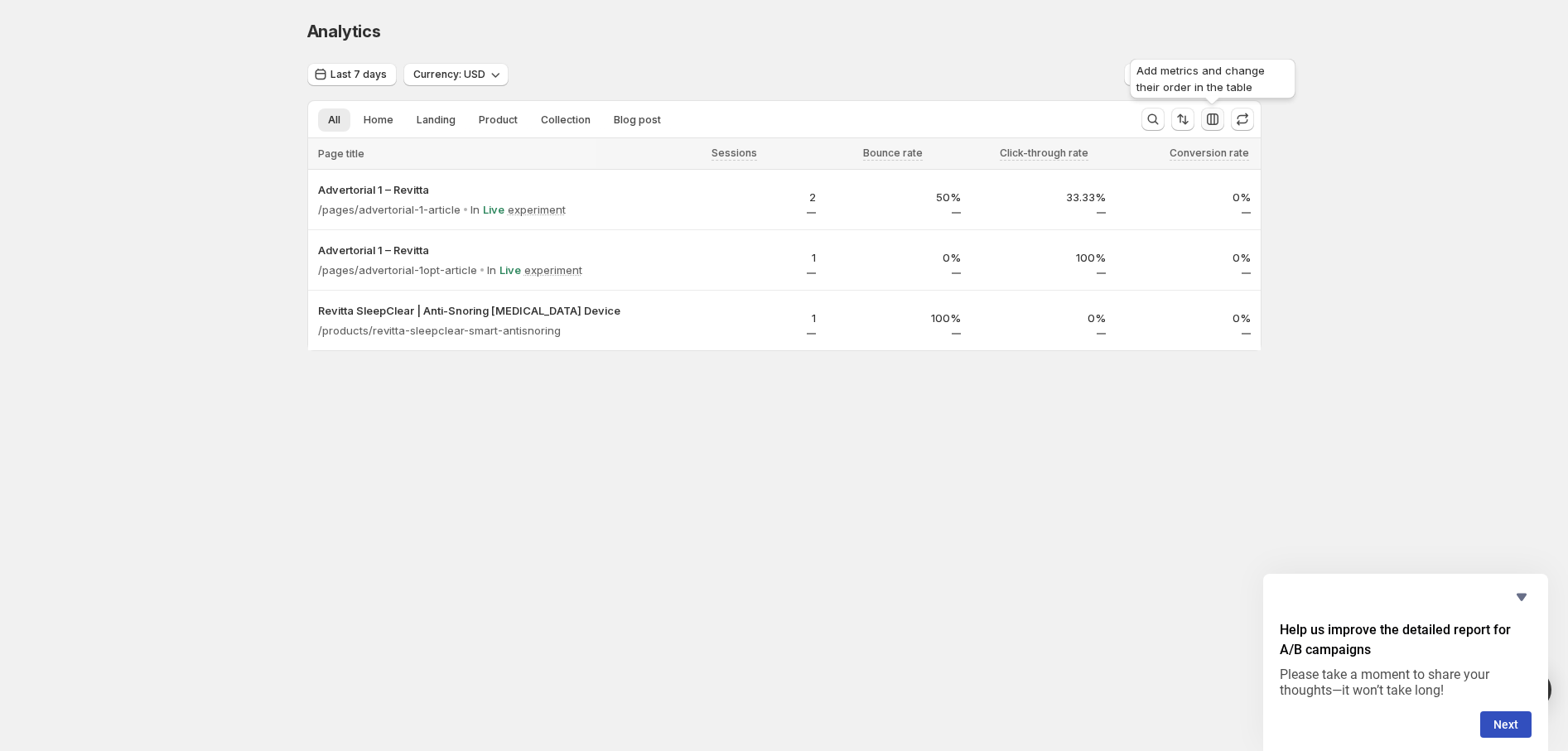
click at [1216, 116] on icon "button" at bounding box center [1212, 119] width 11 height 11
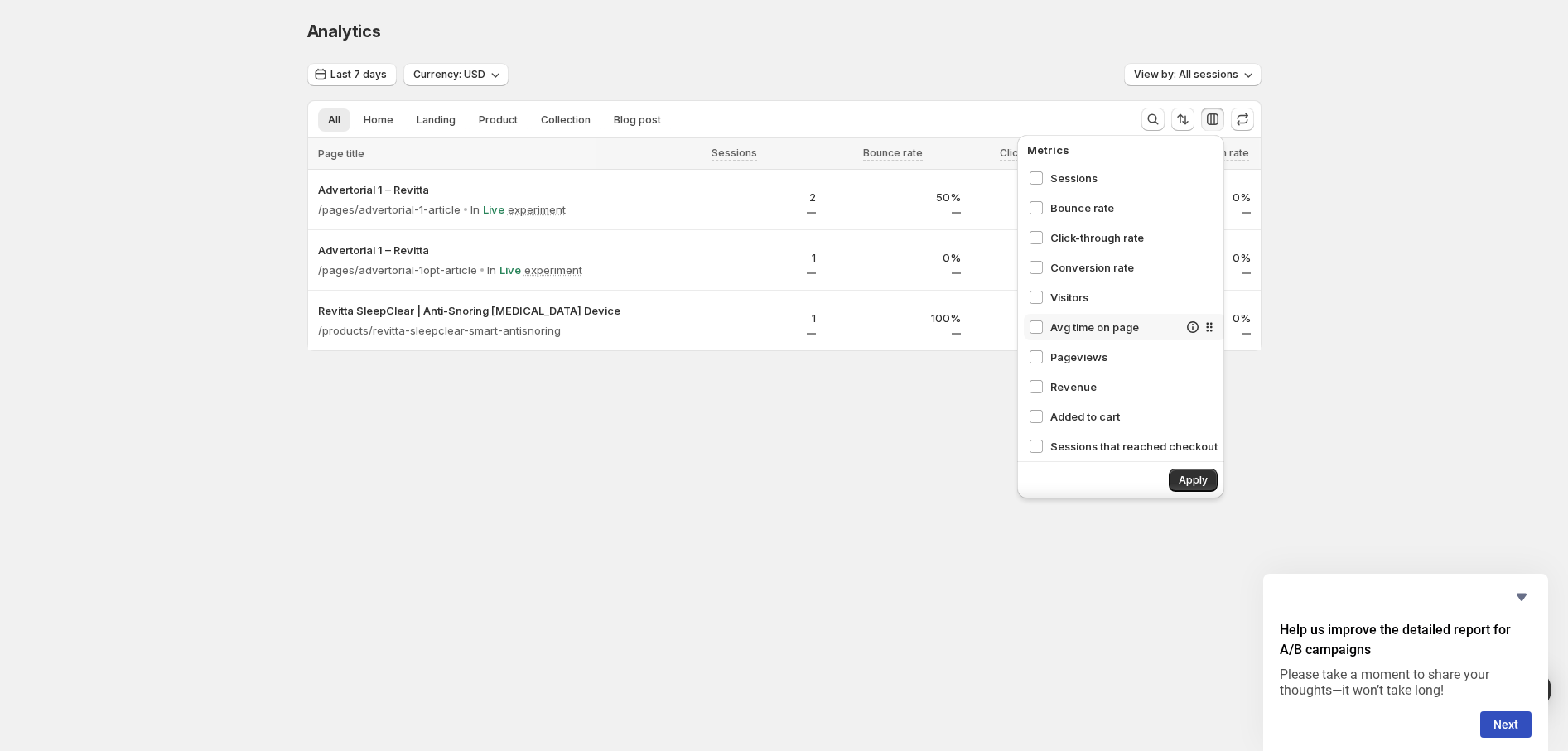
click at [1117, 327] on span "Avg time on page" at bounding box center [1114, 326] width 128 height 16
click at [1128, 261] on span "Sessions that reached checkout" at bounding box center [1114, 262] width 128 height 16
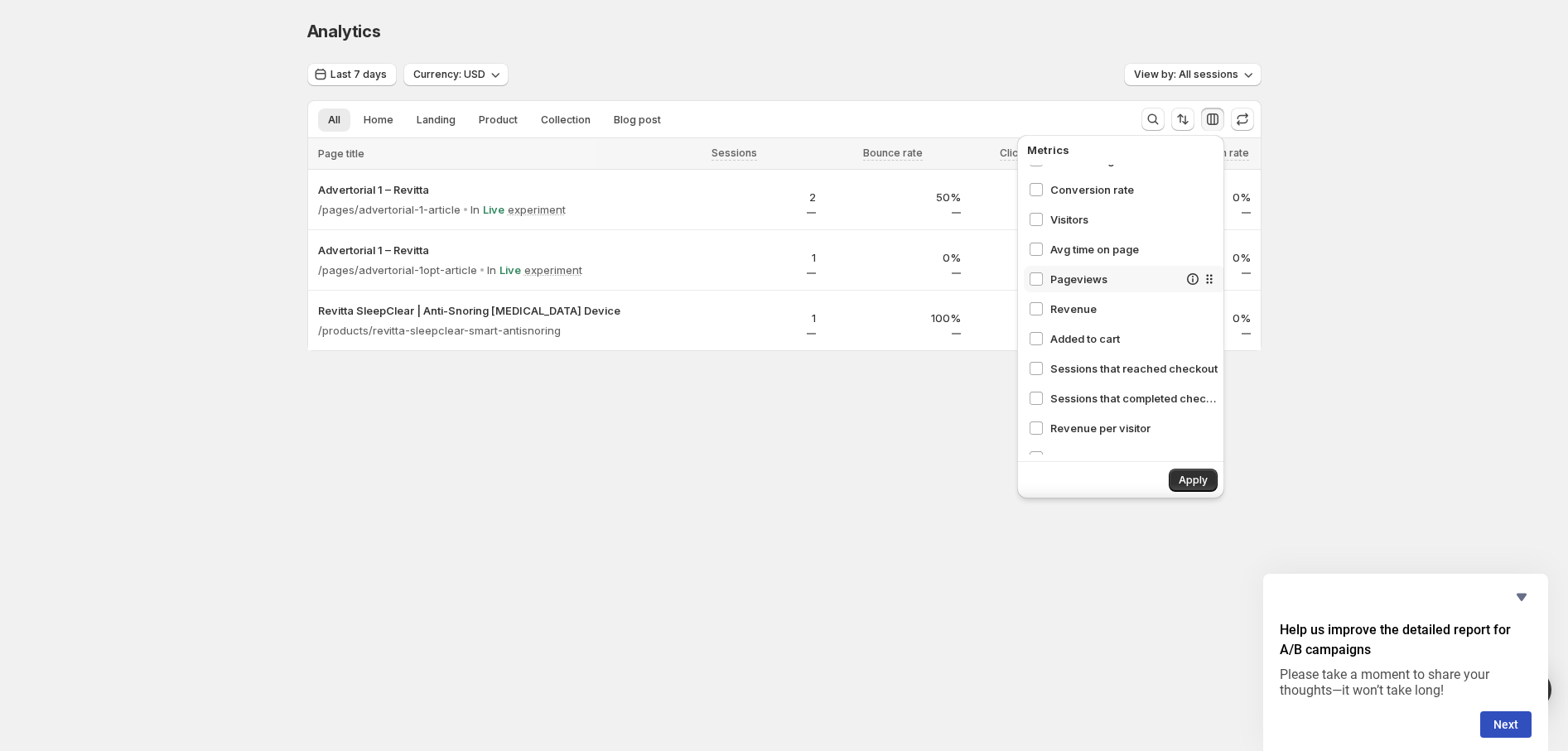
scroll to position [187, 0]
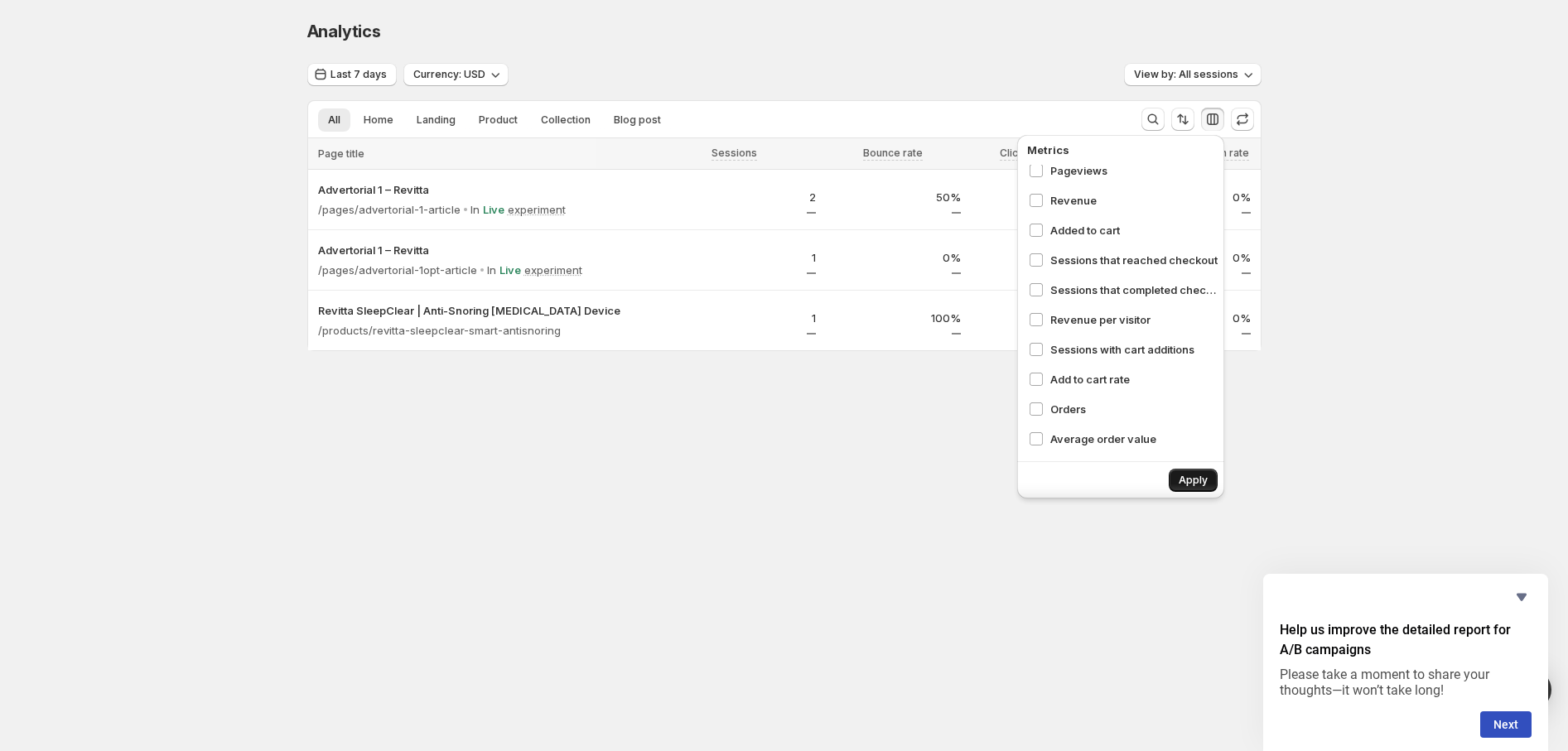
click at [1197, 479] on span "Apply" at bounding box center [1193, 481] width 29 height 13
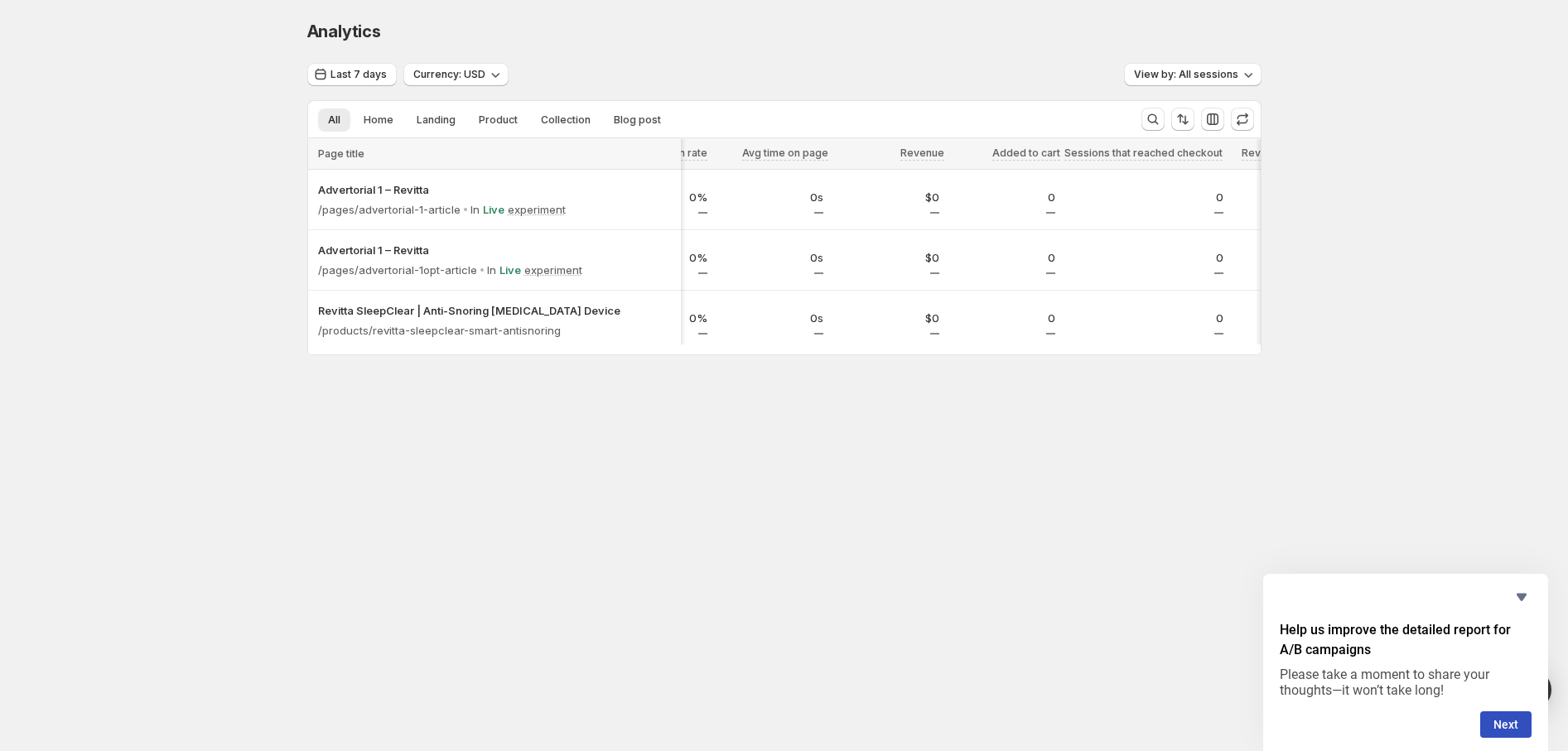
scroll to position [0, 0]
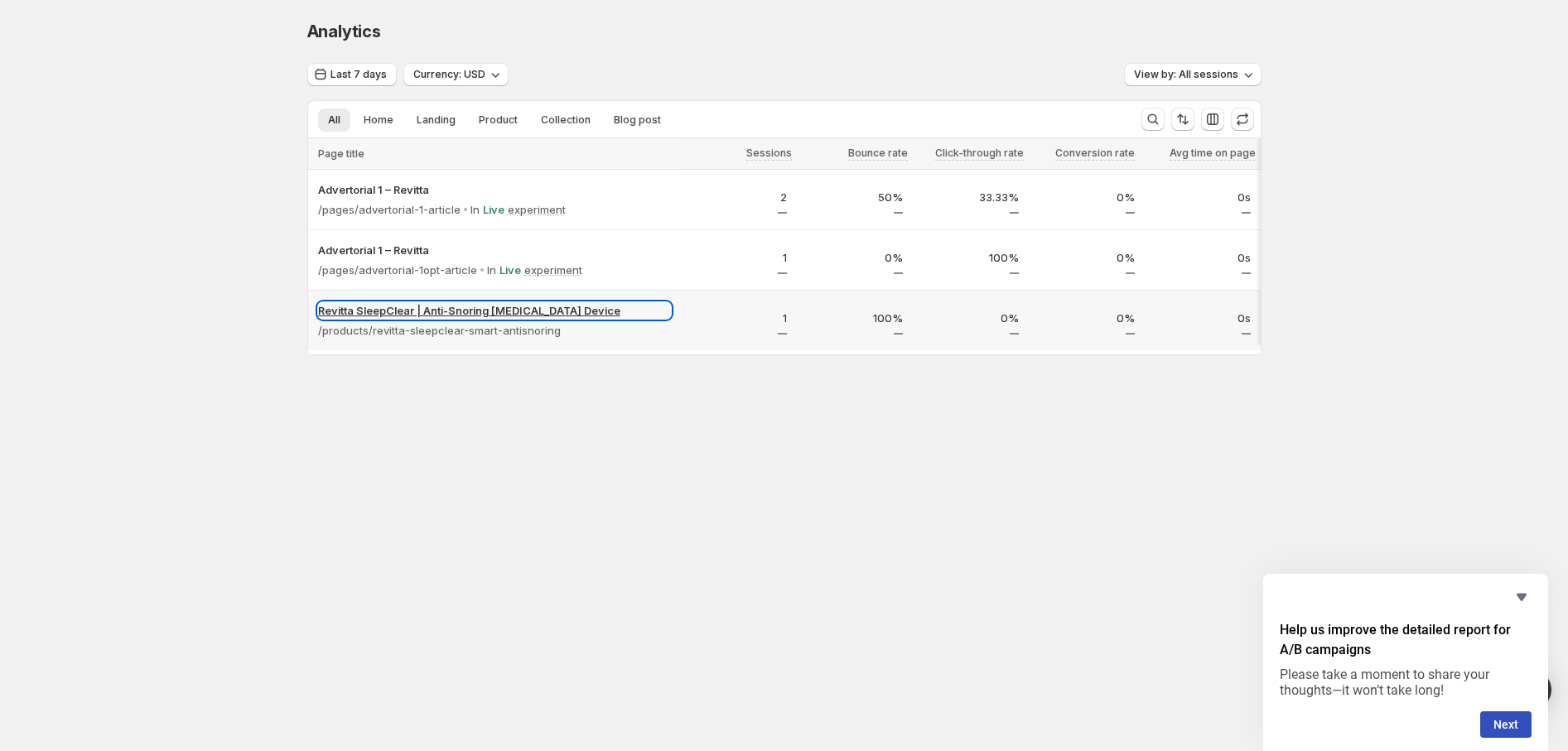
click at [454, 314] on p "Revitta SleepClear | Anti-Snoring Neurostimulation Device" at bounding box center [494, 309] width 353 height 16
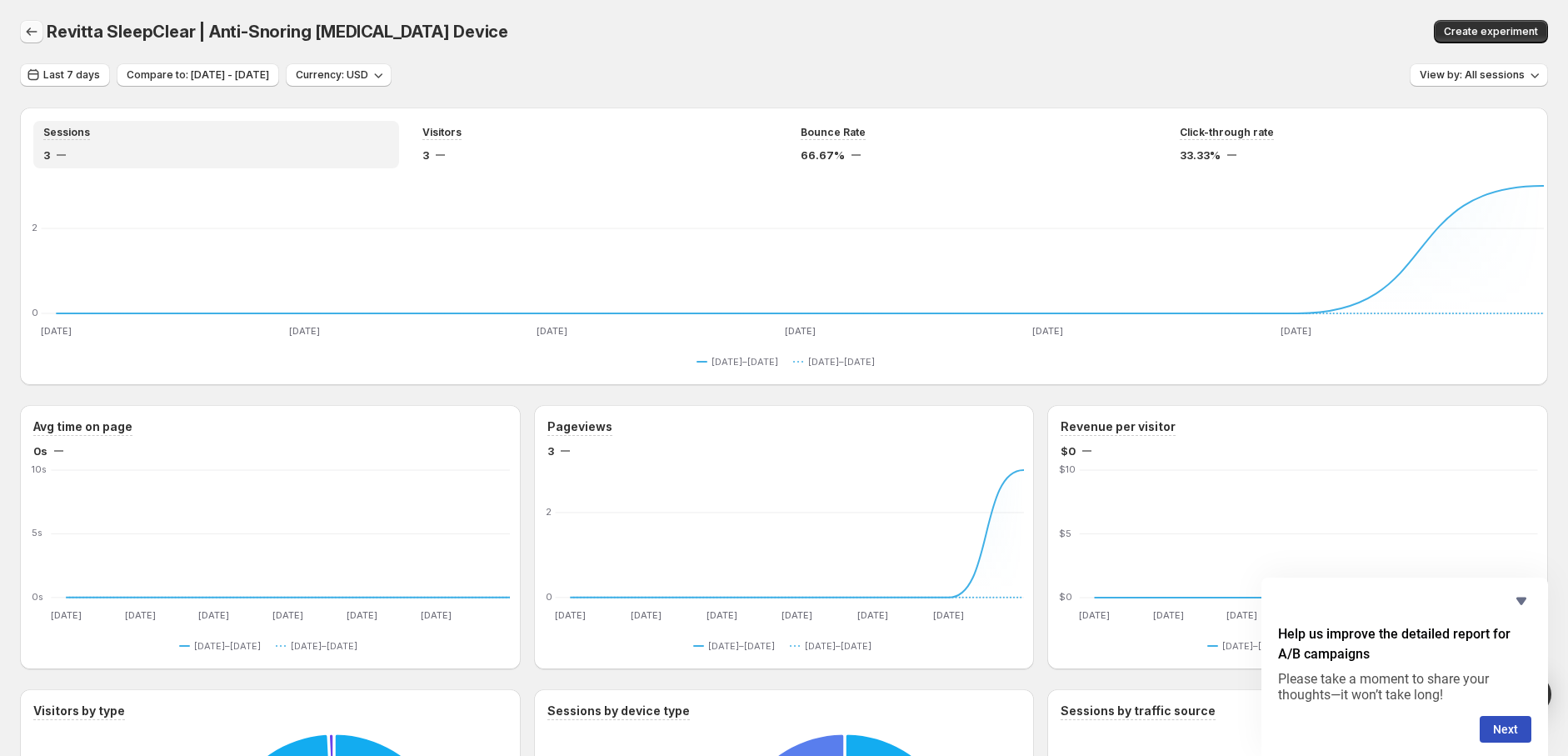
click at [23, 29] on icon "button" at bounding box center [31, 31] width 16 height 16
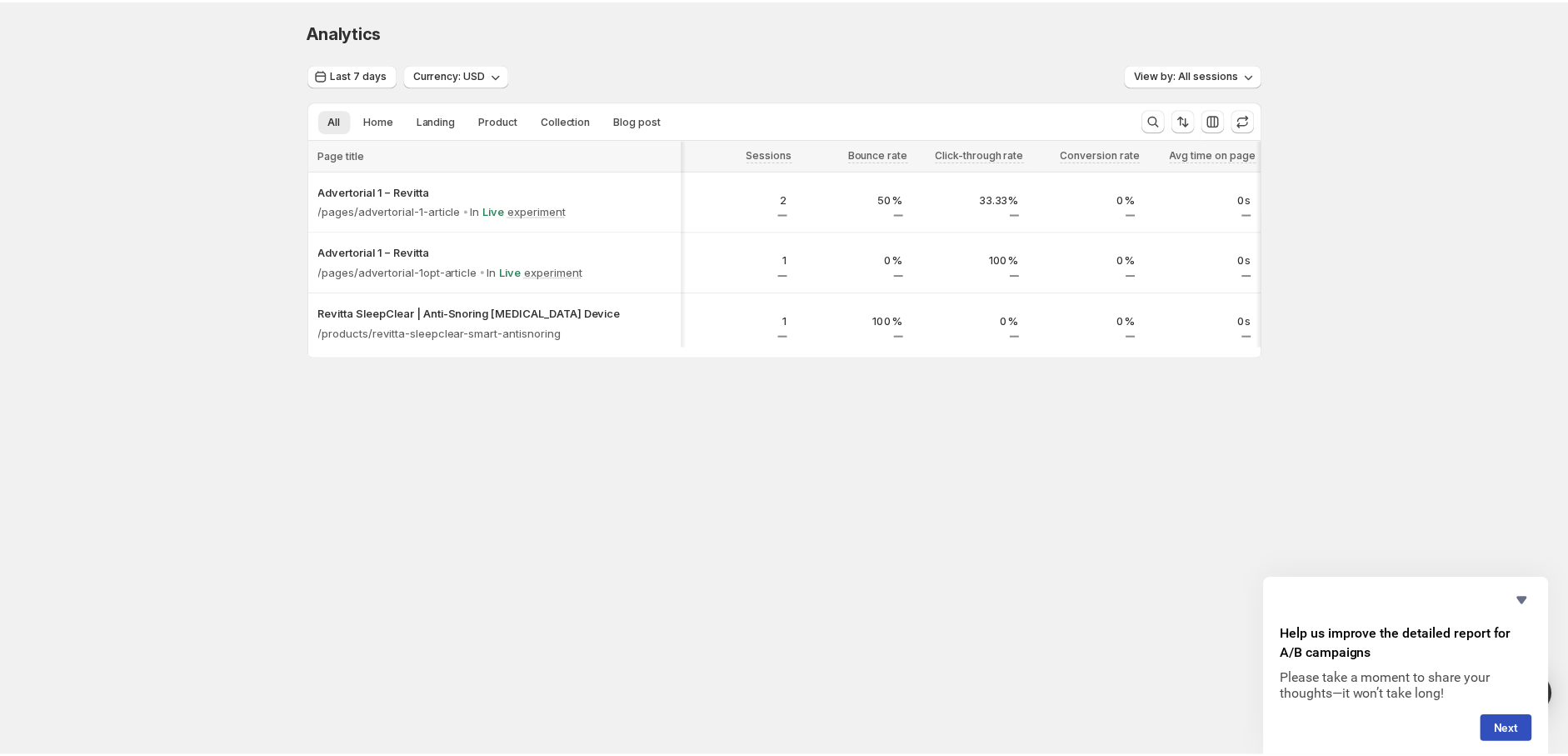
scroll to position [0, 6]
click at [446, 118] on span "Landing" at bounding box center [439, 121] width 39 height 13
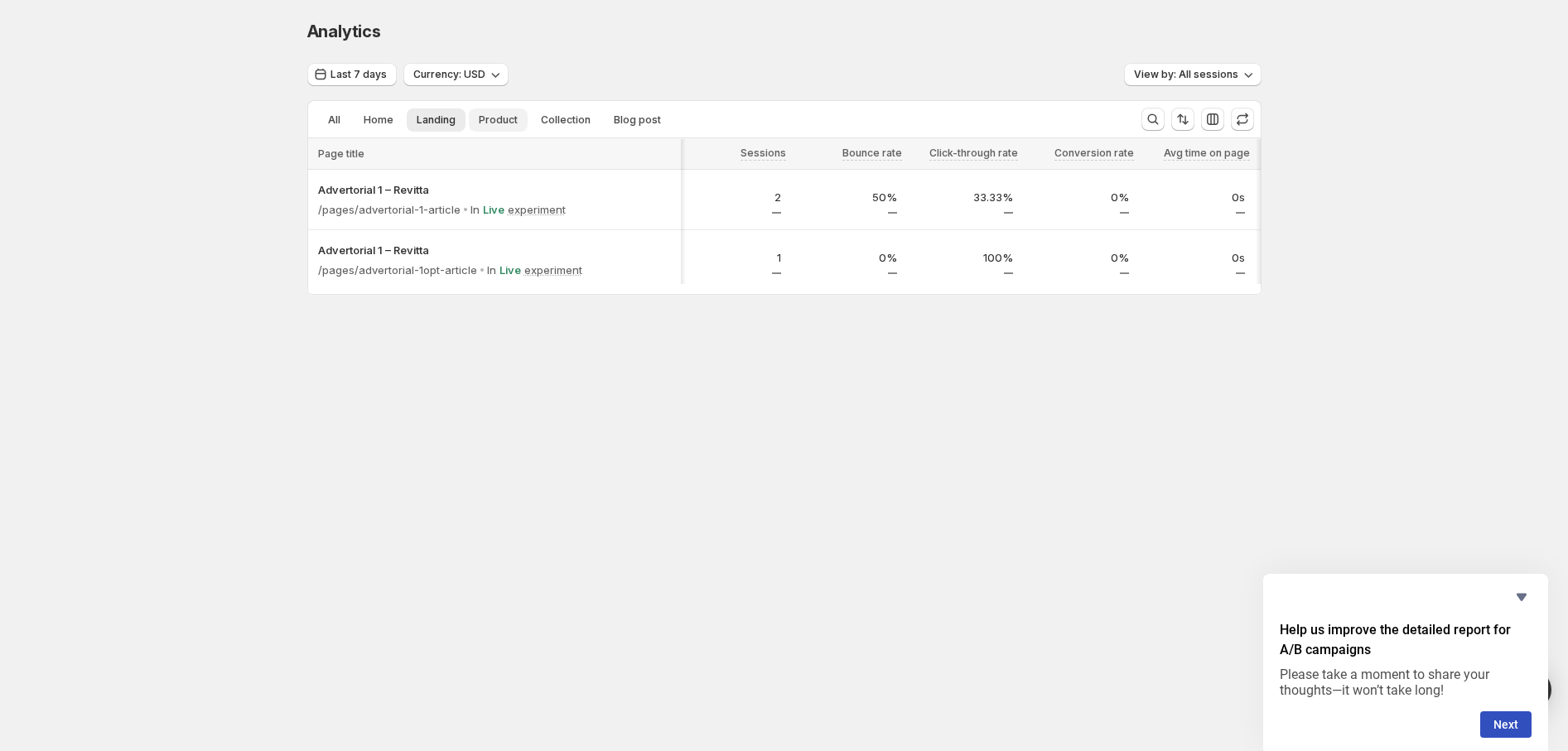
click at [492, 118] on span "Product" at bounding box center [498, 120] width 39 height 13
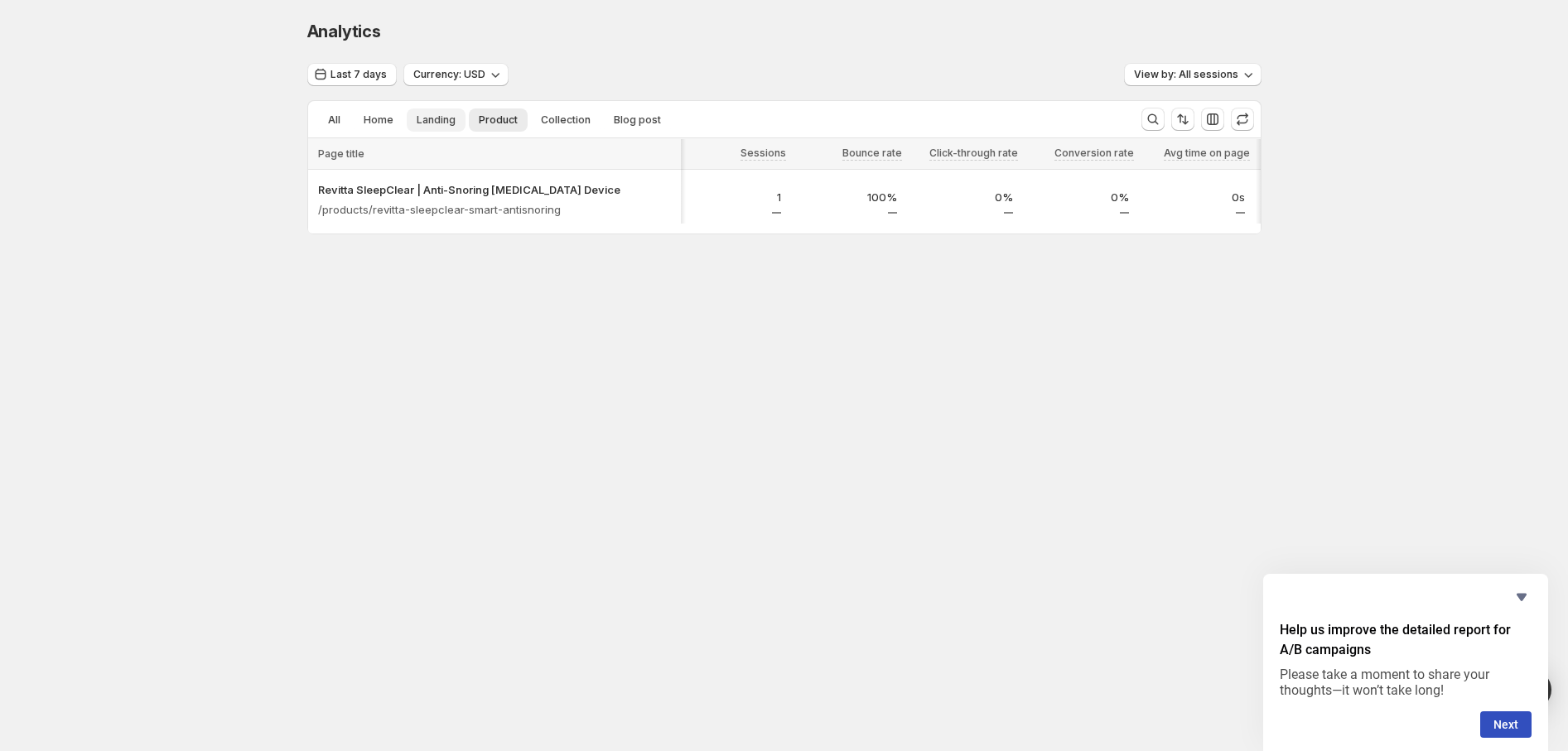
click at [439, 119] on span "Landing" at bounding box center [436, 120] width 39 height 13
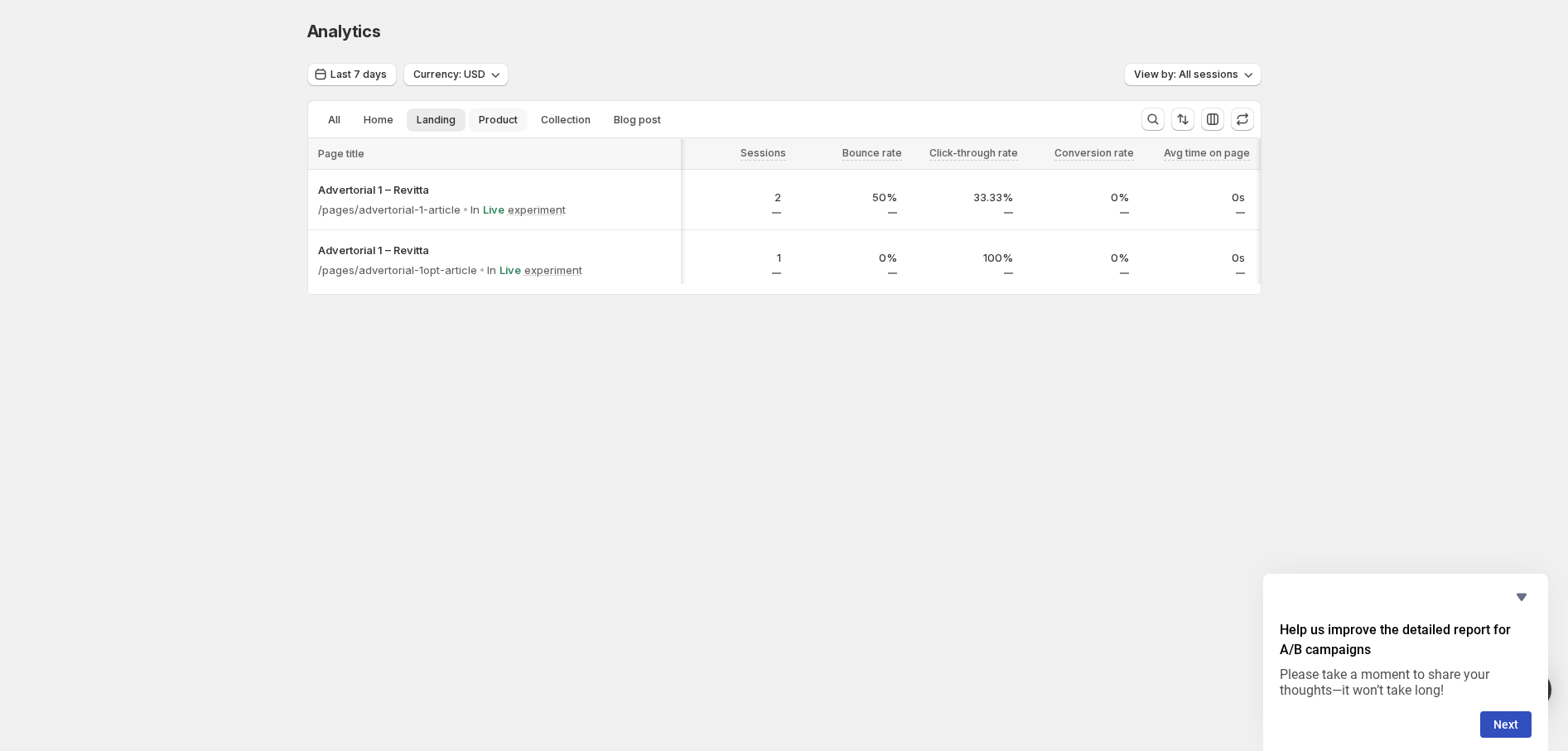
click at [493, 116] on span "Product" at bounding box center [498, 120] width 39 height 13
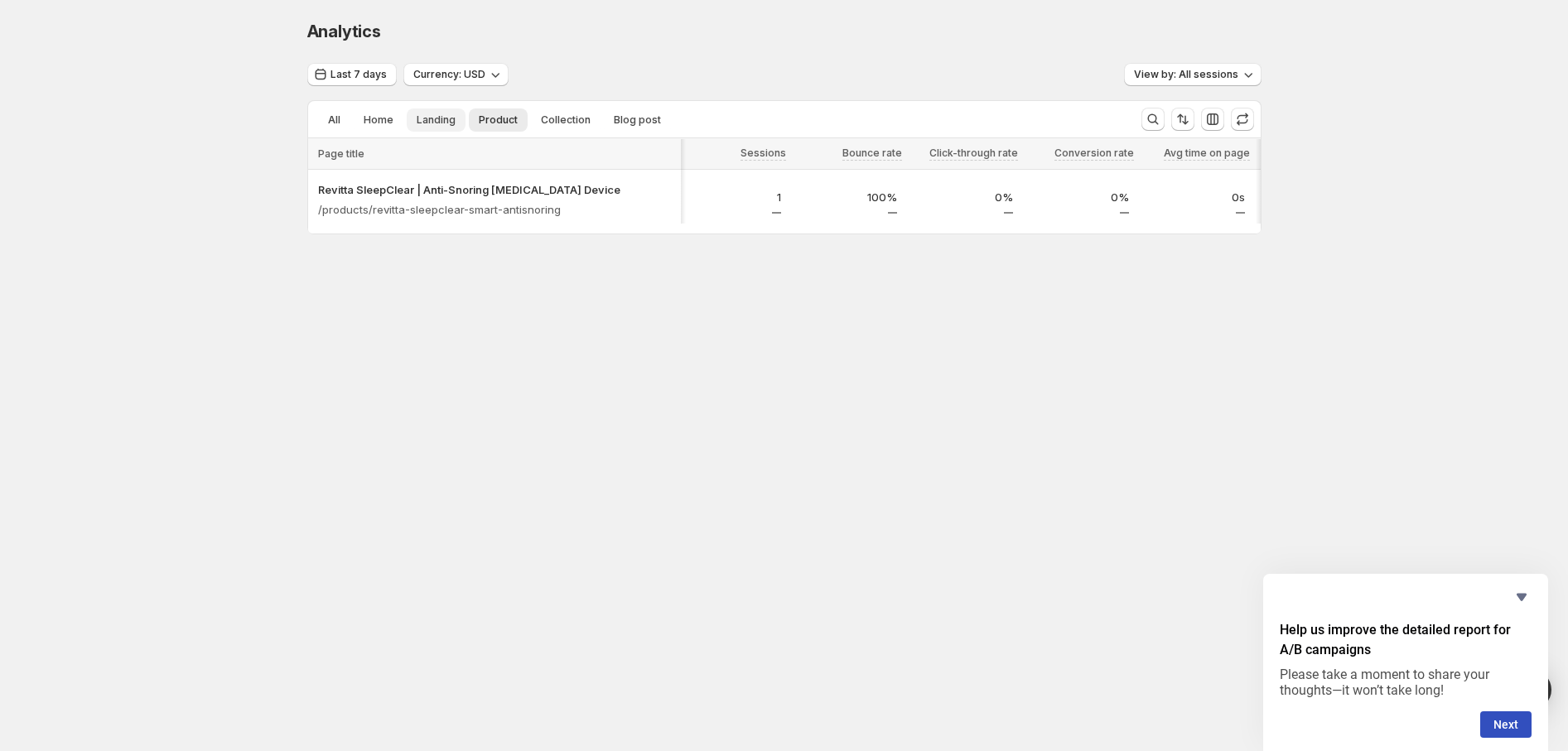
click at [440, 111] on button "Landing" at bounding box center [436, 120] width 59 height 23
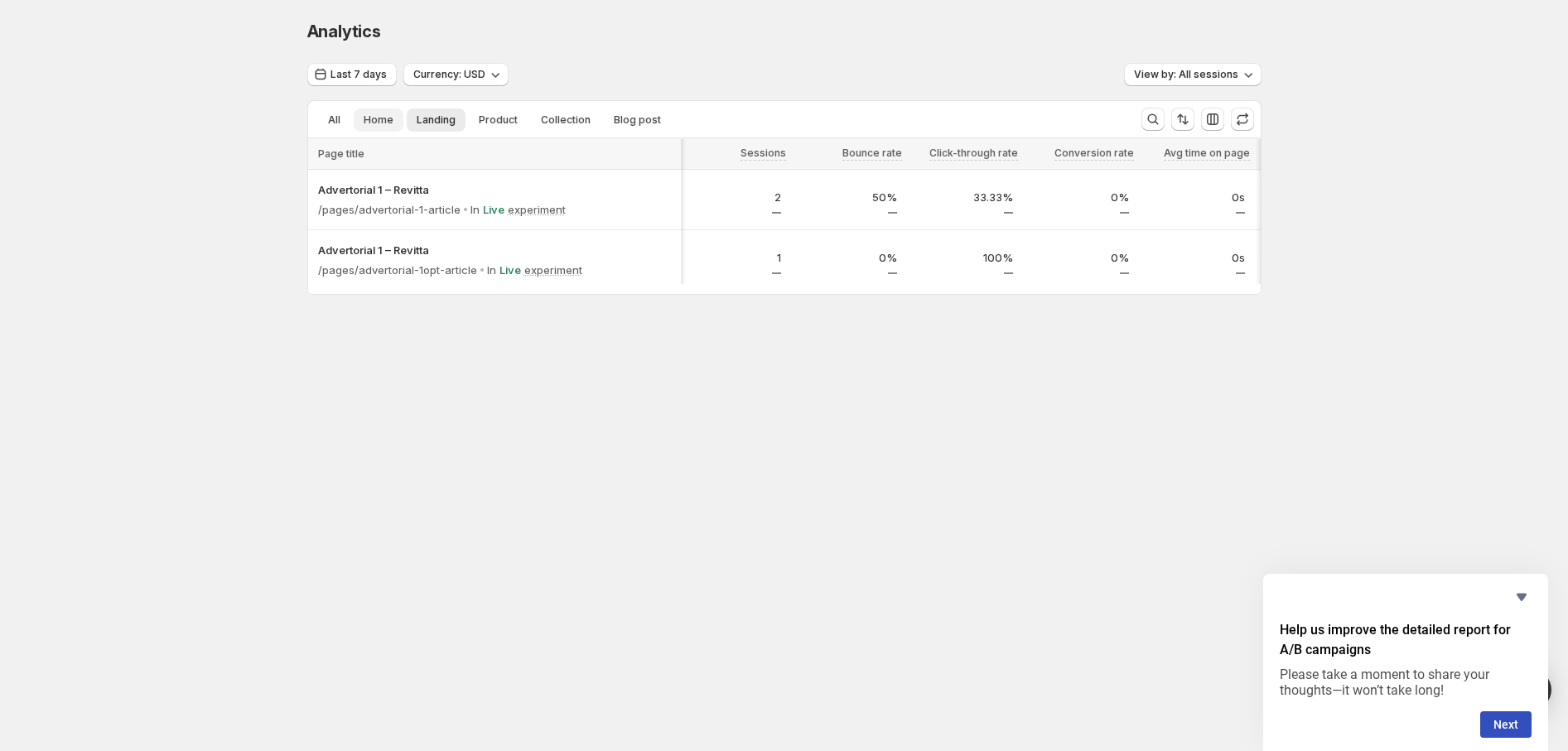
click at [379, 121] on span "Home" at bounding box center [378, 120] width 30 height 13
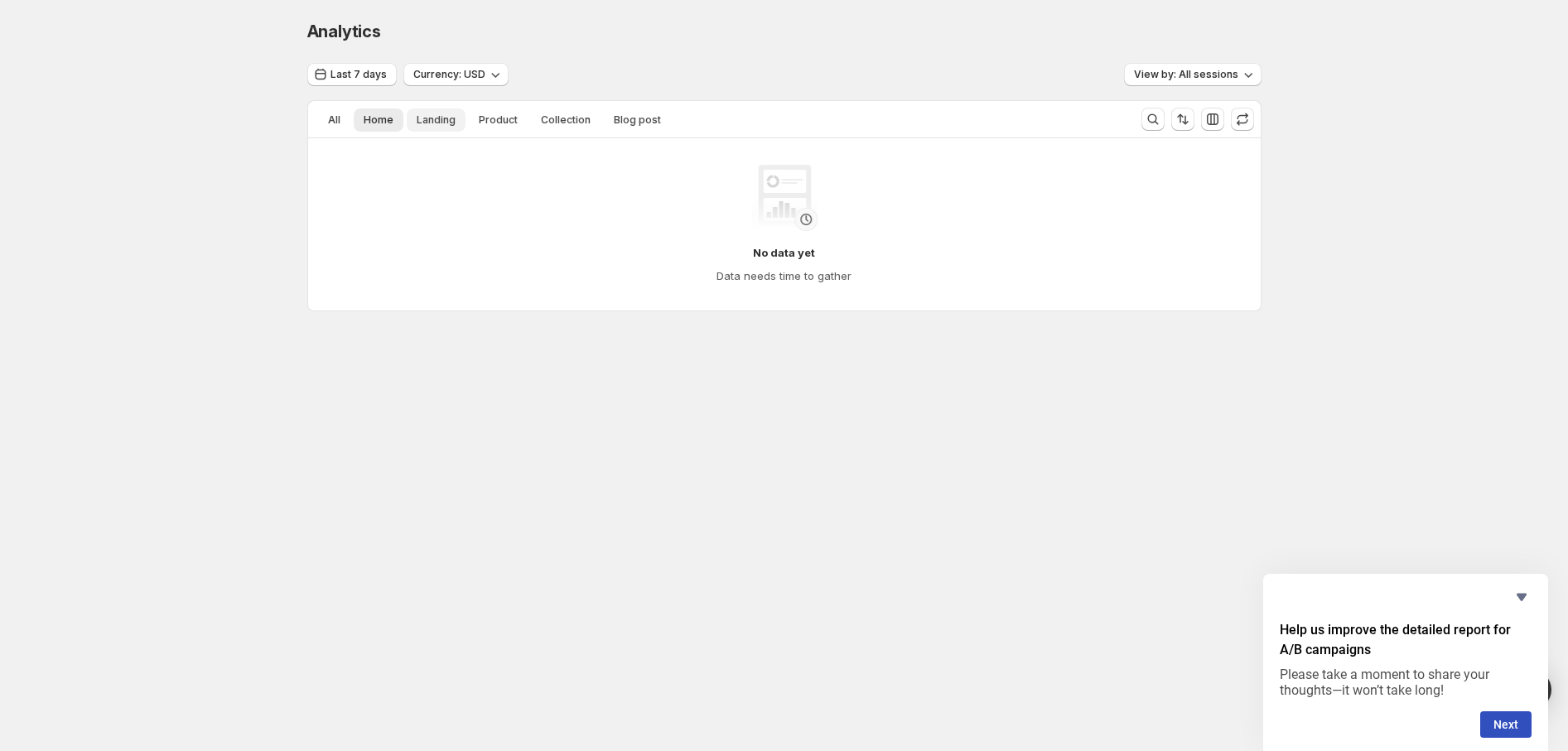
click at [423, 119] on span "Landing" at bounding box center [436, 120] width 39 height 13
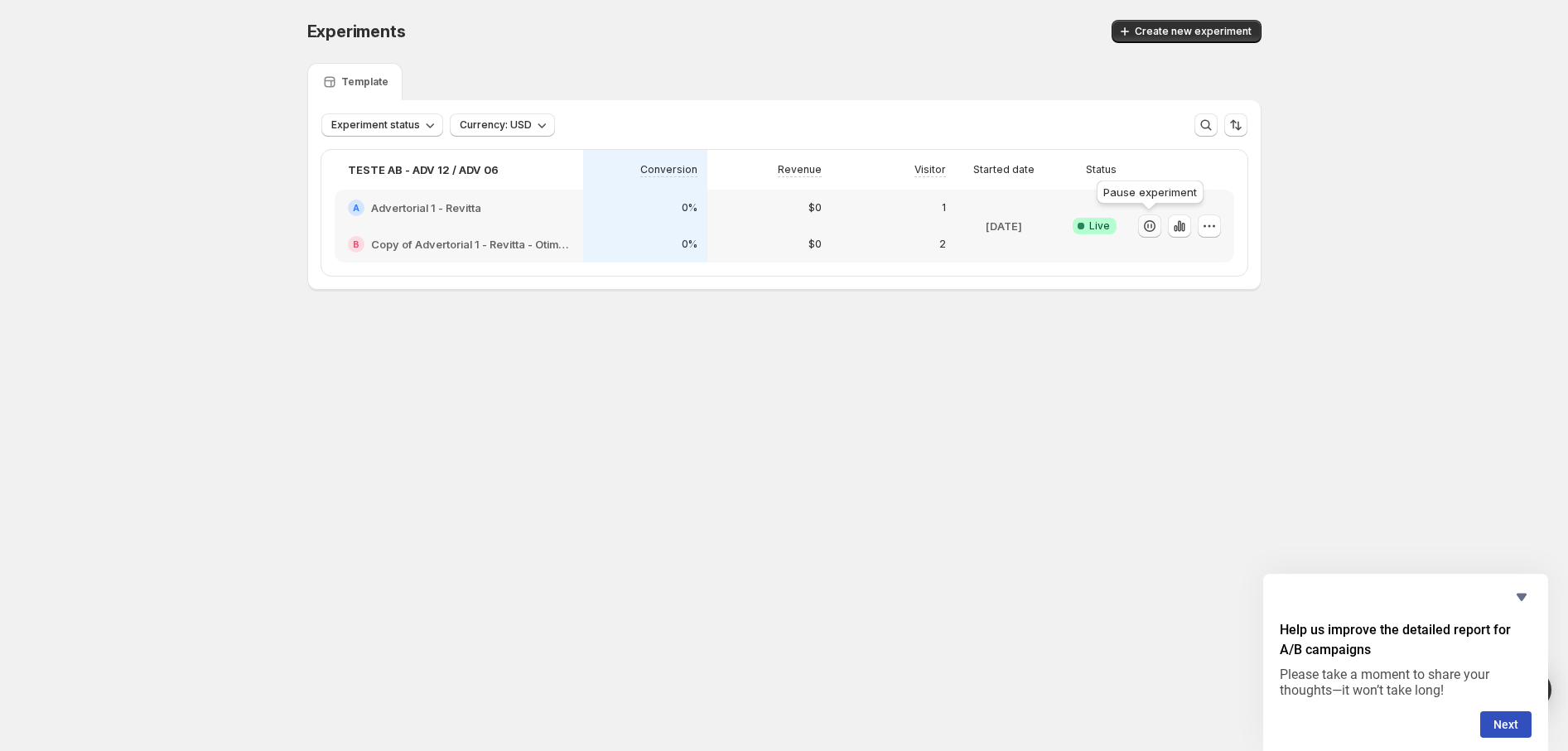
click at [1155, 227] on icon "button" at bounding box center [1149, 226] width 16 height 16
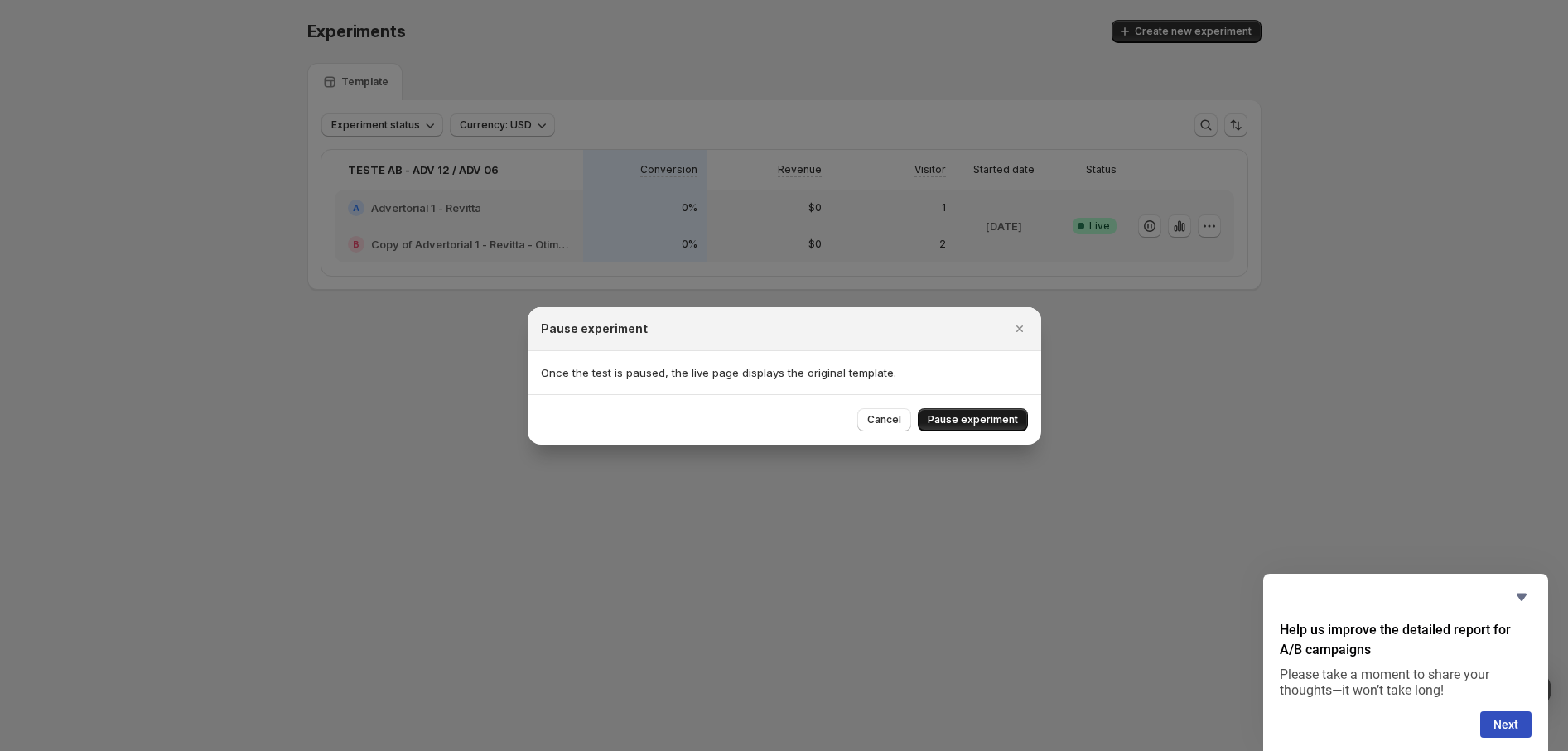
click at [982, 416] on span "Pause experiment" at bounding box center [972, 420] width 90 height 13
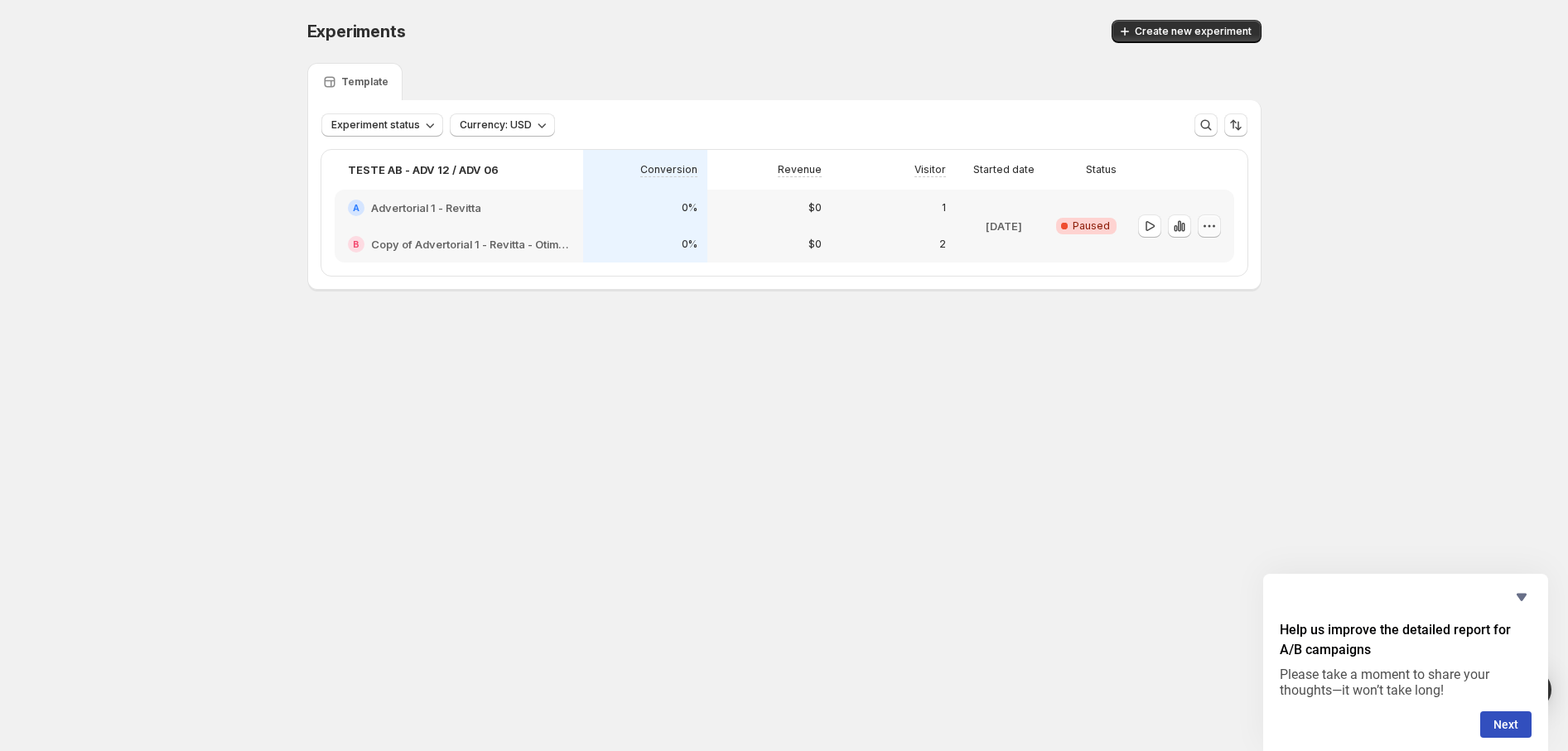
click at [1205, 227] on icon "button" at bounding box center [1208, 226] width 16 height 16
click at [1107, 541] on body "Experiments. This page is ready Experiments Create new experiment Template Expe…" at bounding box center [784, 375] width 1568 height 751
click at [1162, 35] on span "Create new experiment" at bounding box center [1193, 31] width 117 height 13
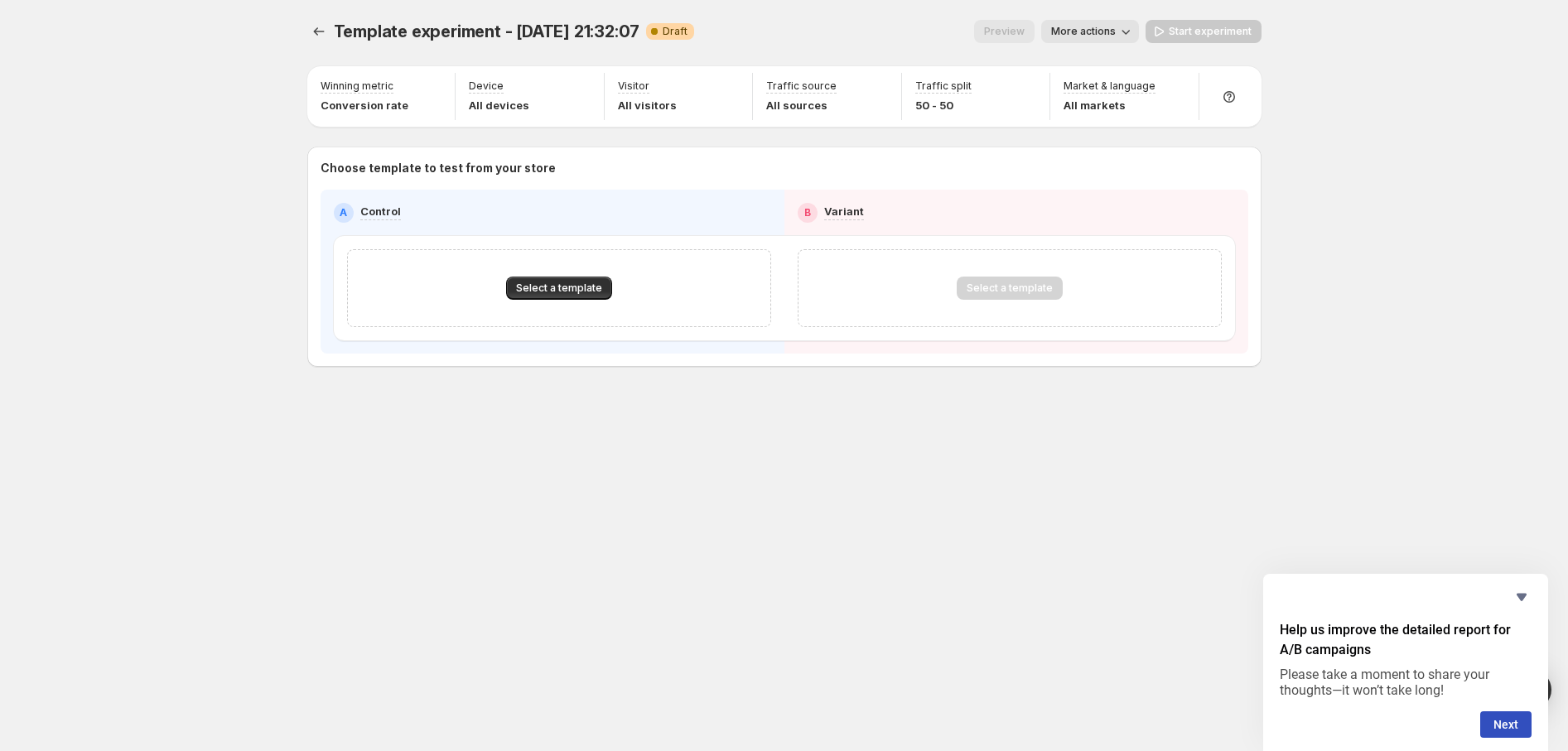
click at [1126, 30] on icon "button" at bounding box center [1124, 30] width 16 height 16
click at [315, 29] on icon "Experiments" at bounding box center [318, 30] width 16 height 16
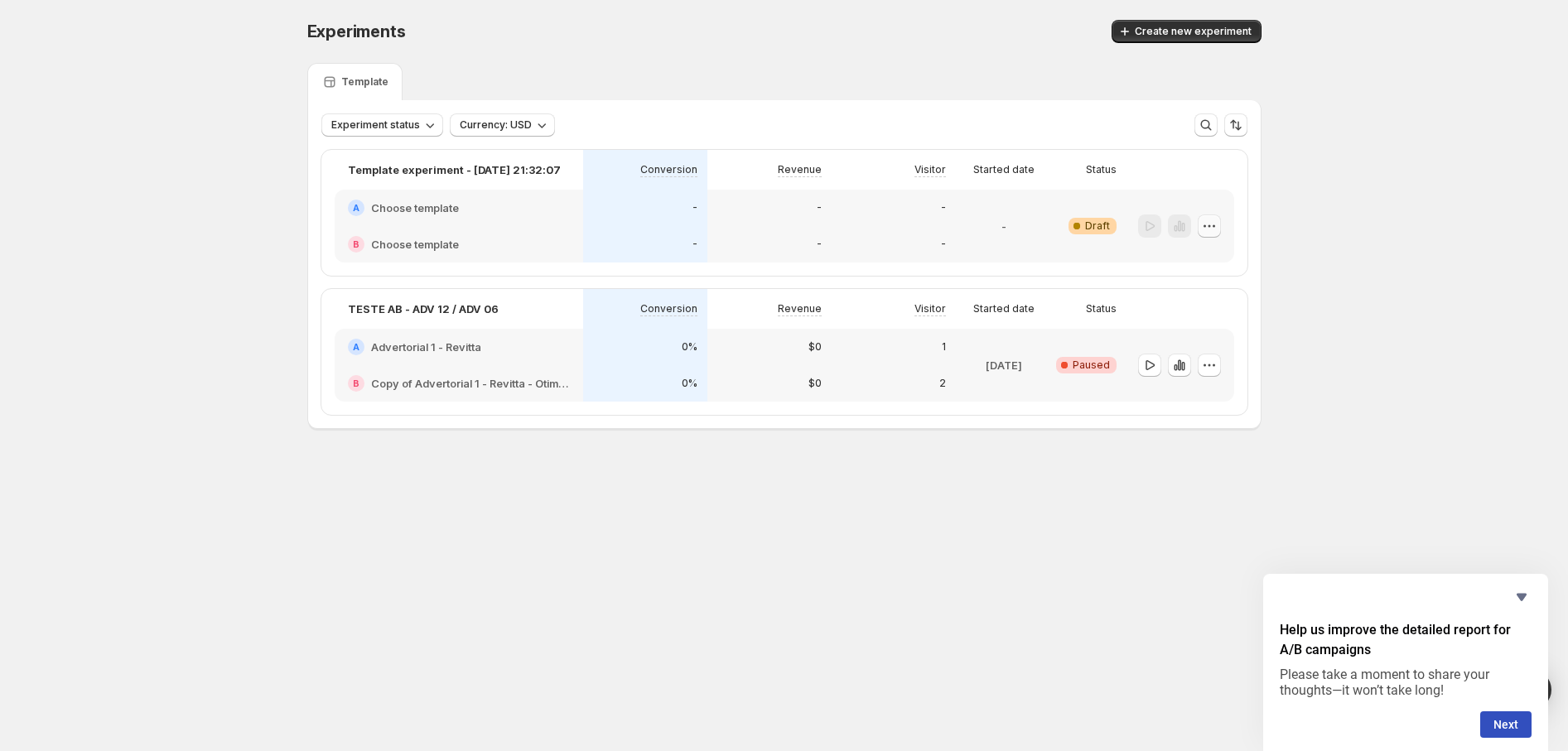
click at [1212, 223] on icon "button" at bounding box center [1208, 226] width 16 height 16
click at [1186, 345] on span "Delete" at bounding box center [1196, 345] width 33 height 13
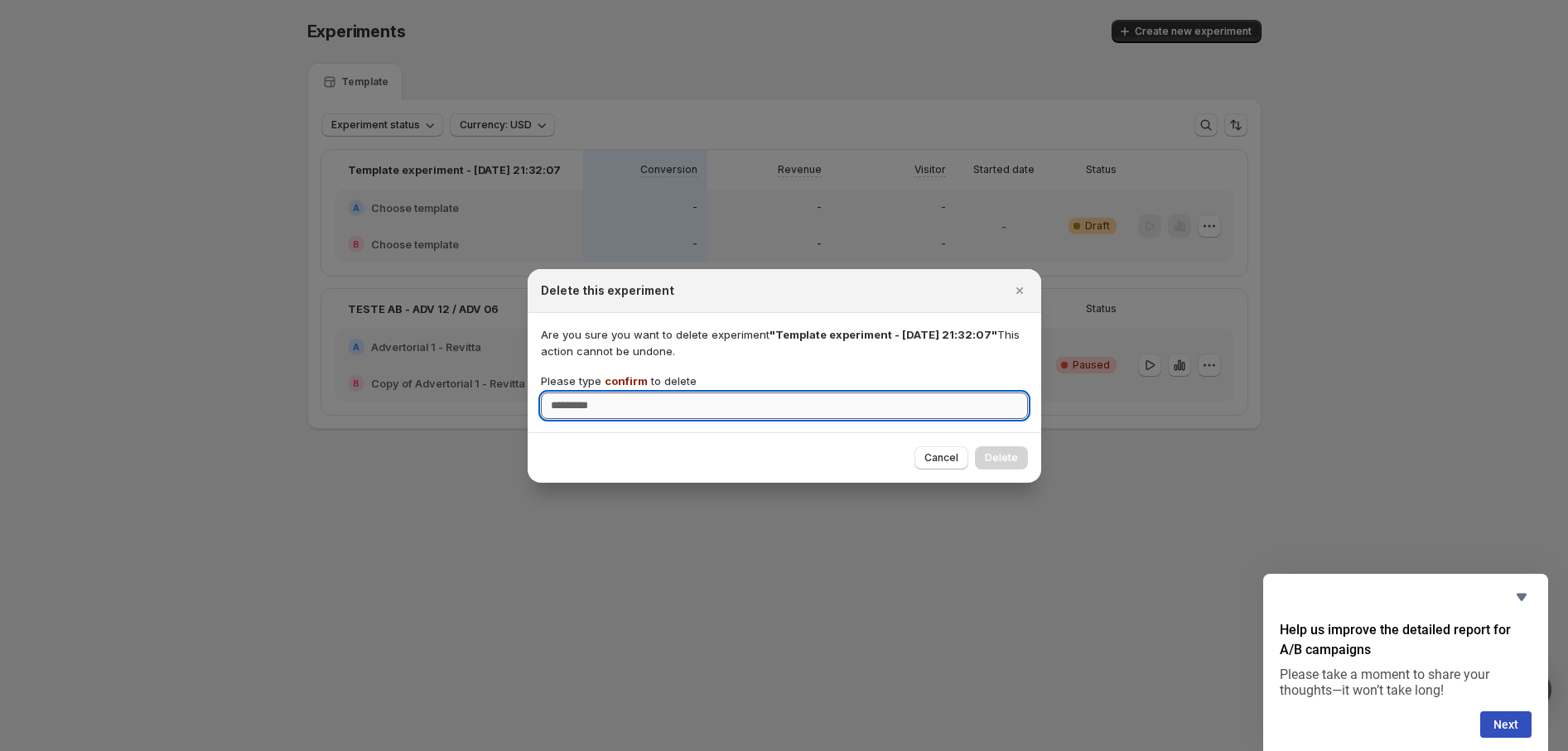
click at [864, 406] on input "Please type confirm to delete" at bounding box center [784, 405] width 486 height 27
type input "*******"
click at [1022, 448] on button "Delete" at bounding box center [1002, 458] width 53 height 23
